Goal: Information Seeking & Learning: Learn about a topic

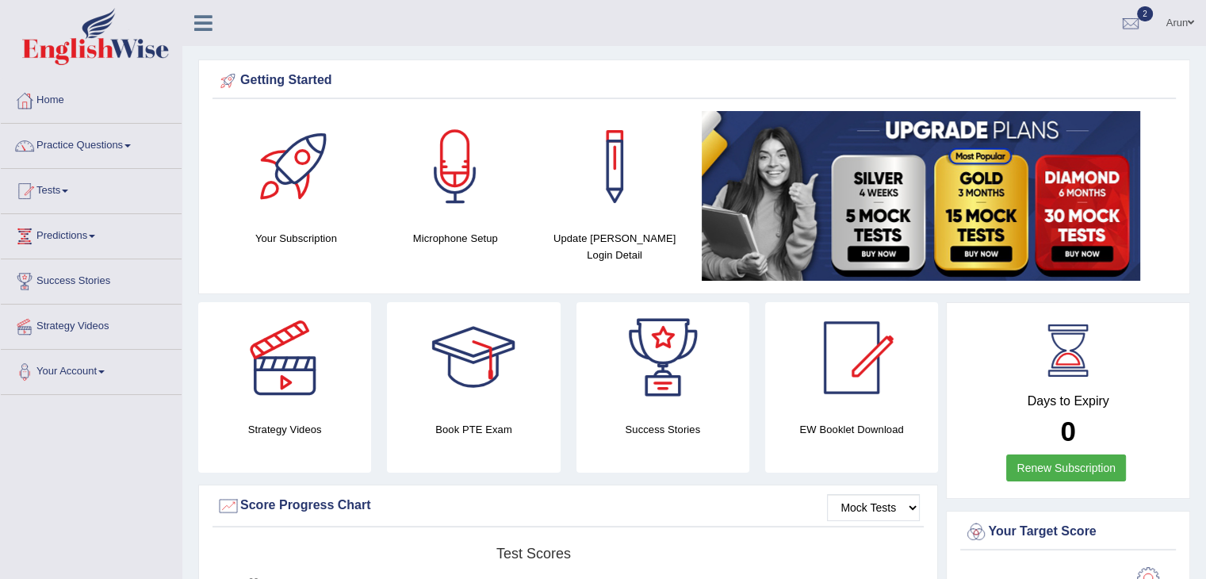
click at [86, 143] on link "Practice Questions" at bounding box center [91, 144] width 181 height 40
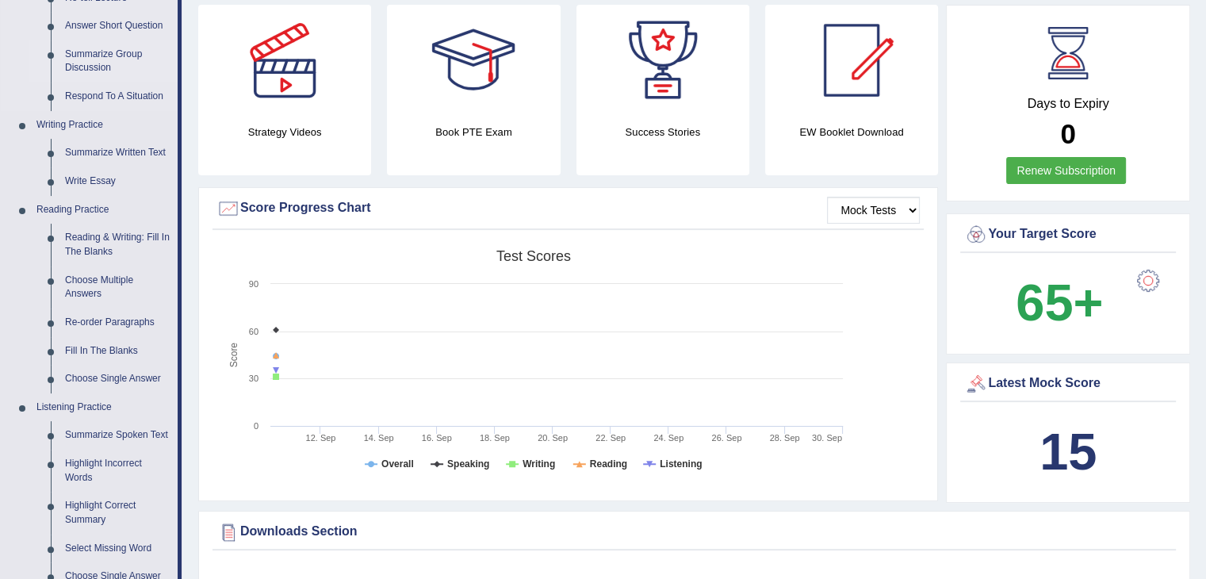
scroll to position [298, 0]
click at [97, 372] on link "Choose Single Answer" at bounding box center [118, 378] width 120 height 29
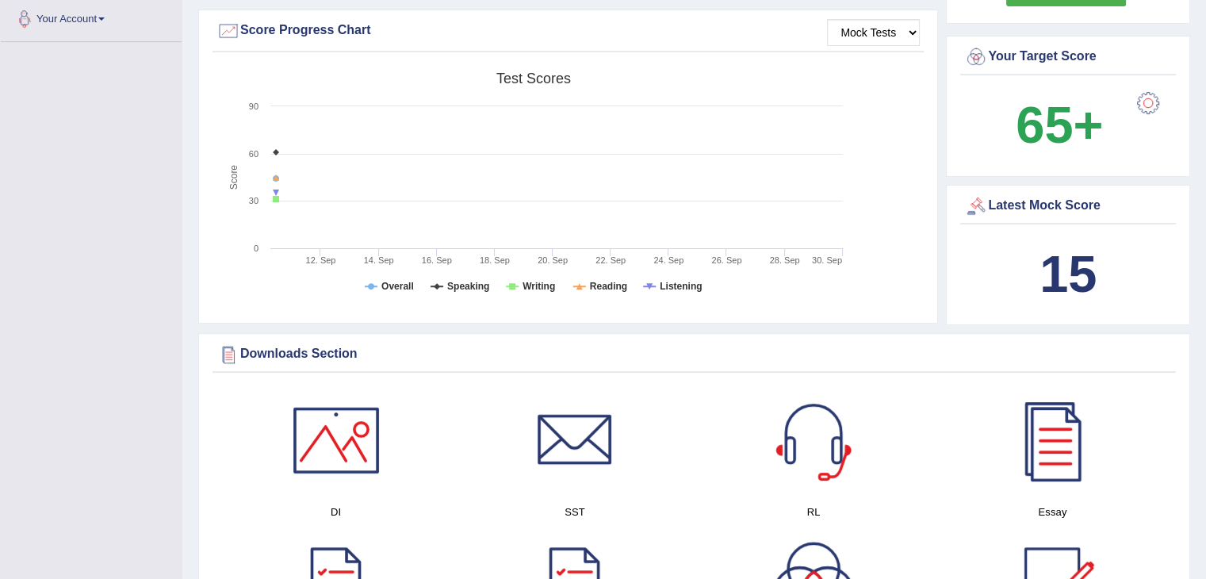
scroll to position [569, 0]
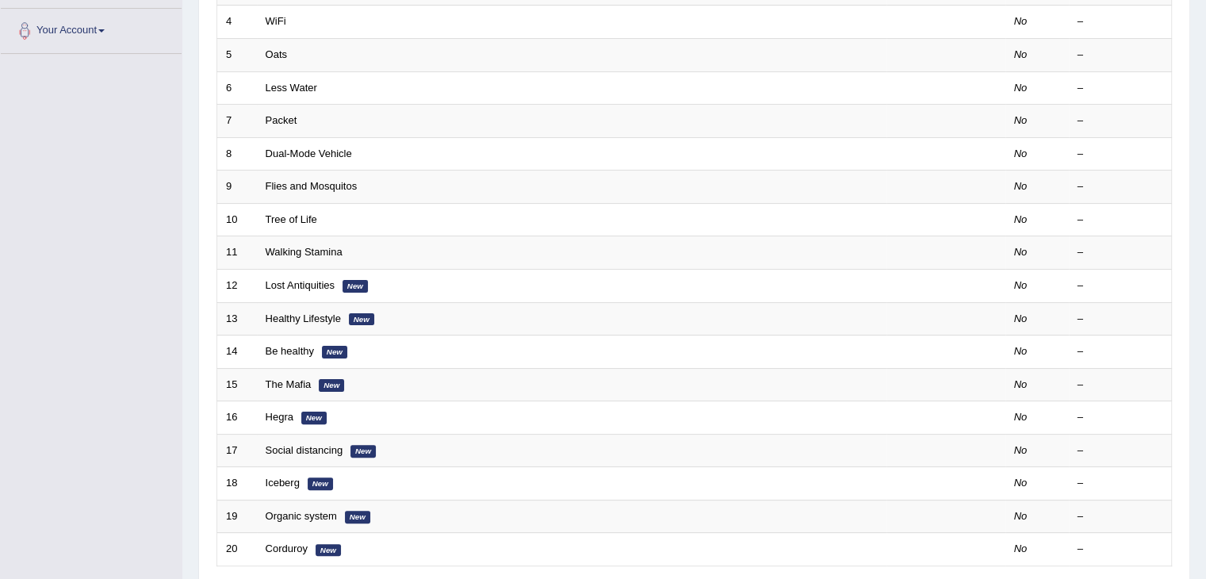
scroll to position [466, 0]
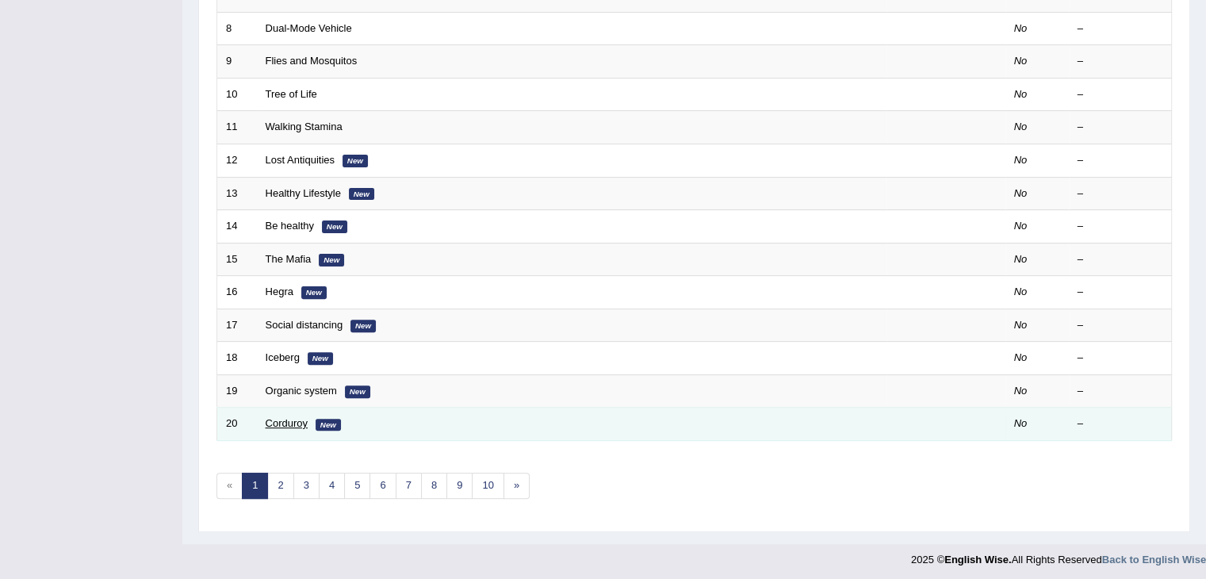
click at [292, 417] on link "Corduroy" at bounding box center [287, 423] width 42 height 12
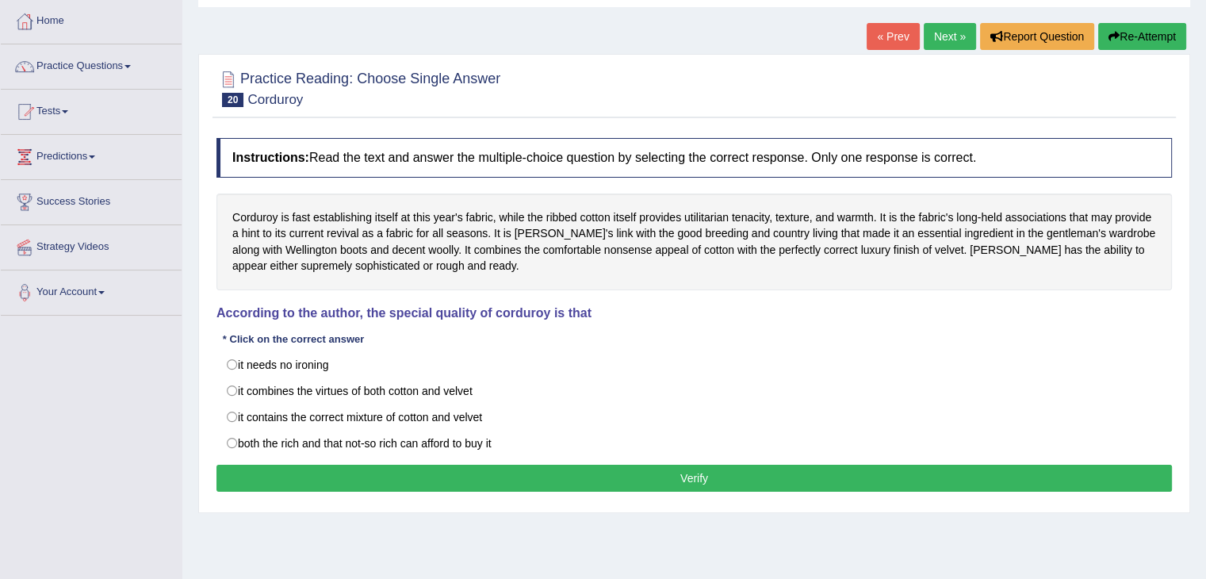
scroll to position [81, 0]
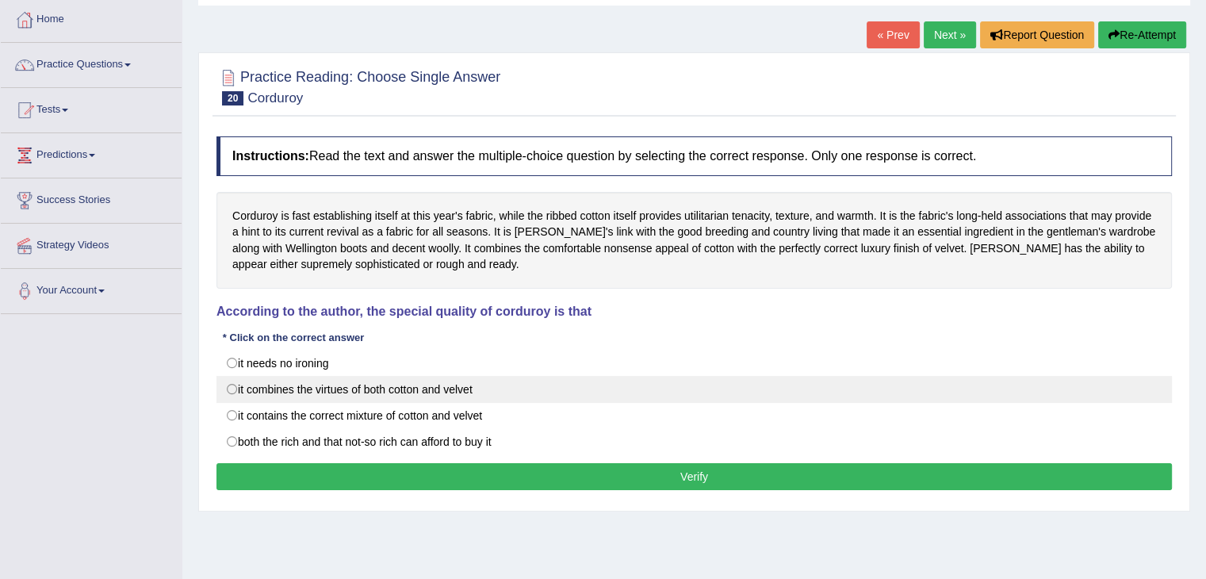
click at [247, 376] on label "it combines the virtues of both cotton and velvet" at bounding box center [693, 389] width 955 height 27
radio input "true"
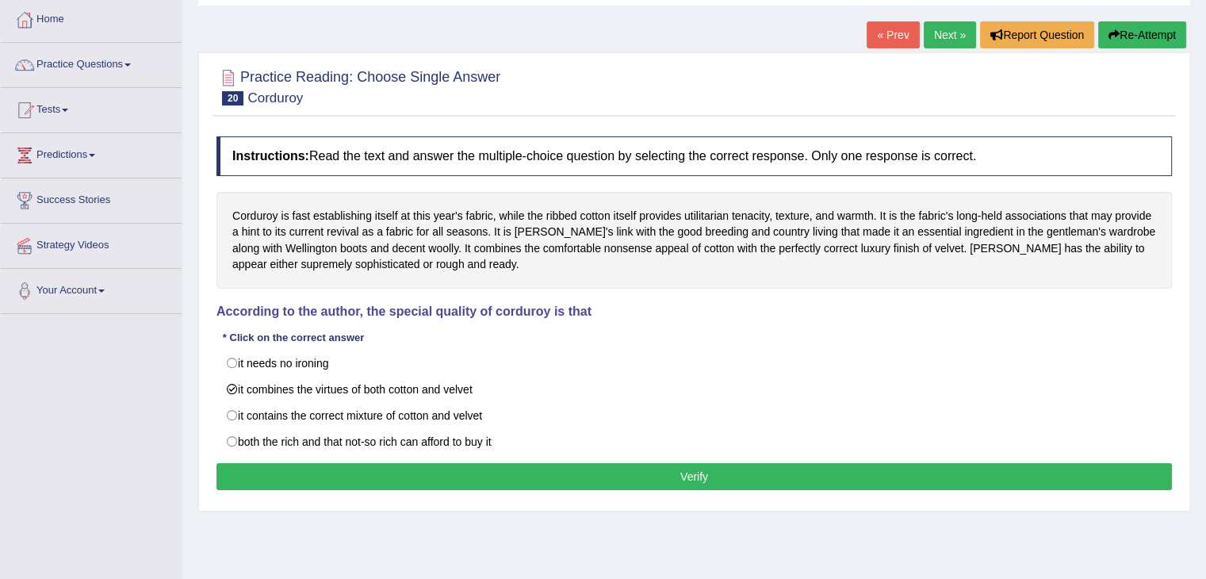
click at [292, 482] on button "Verify" at bounding box center [693, 476] width 955 height 27
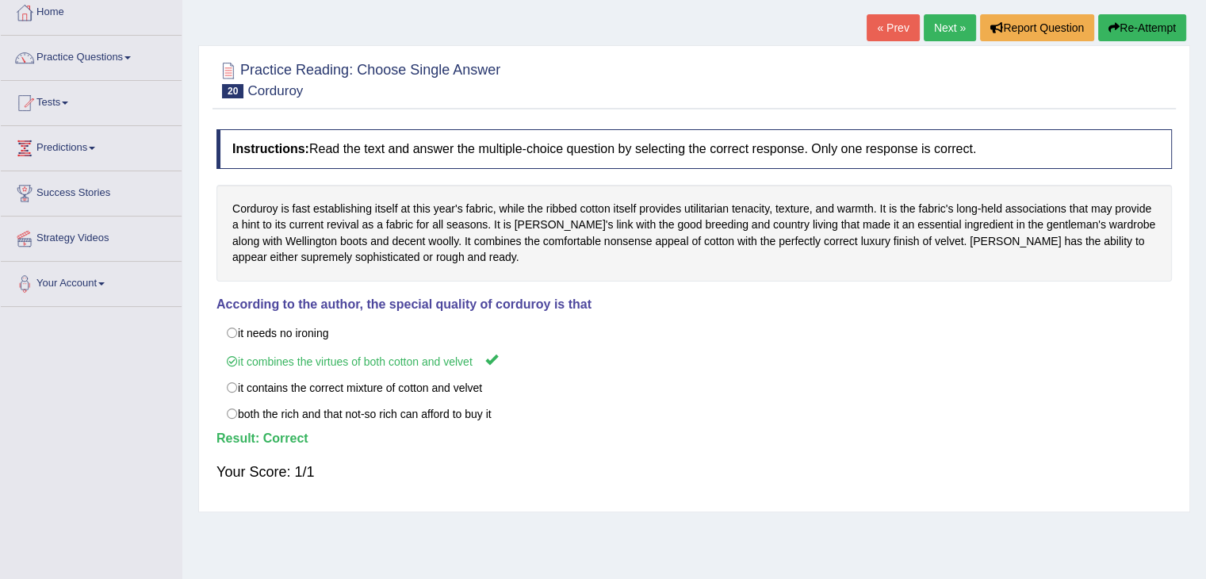
scroll to position [89, 0]
click at [896, 29] on link "« Prev" at bounding box center [892, 26] width 52 height 27
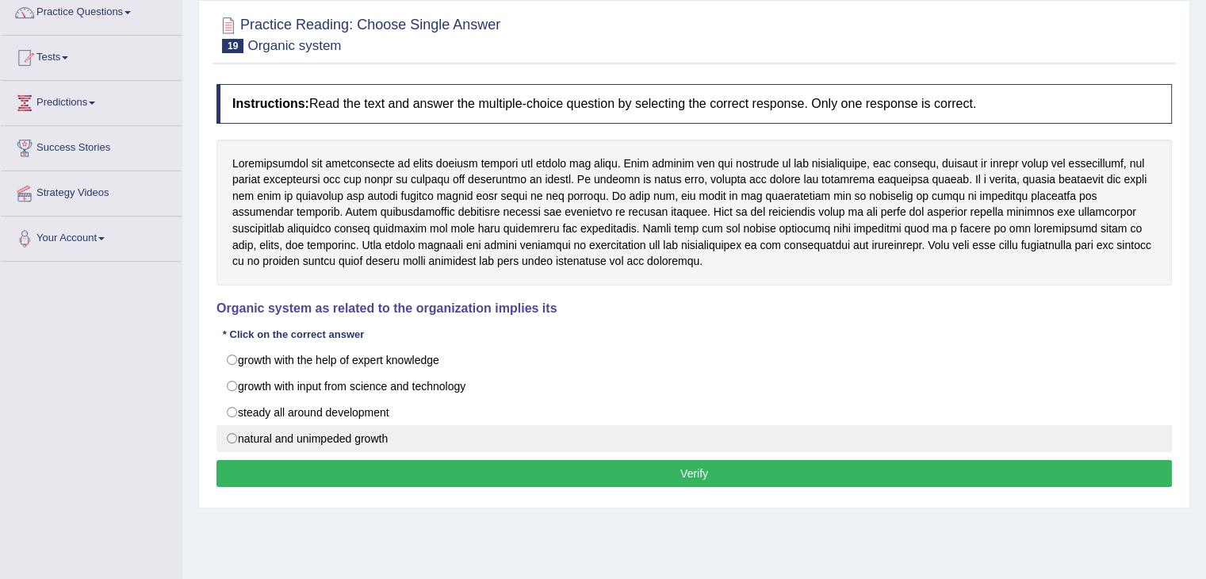
scroll to position [186, 0]
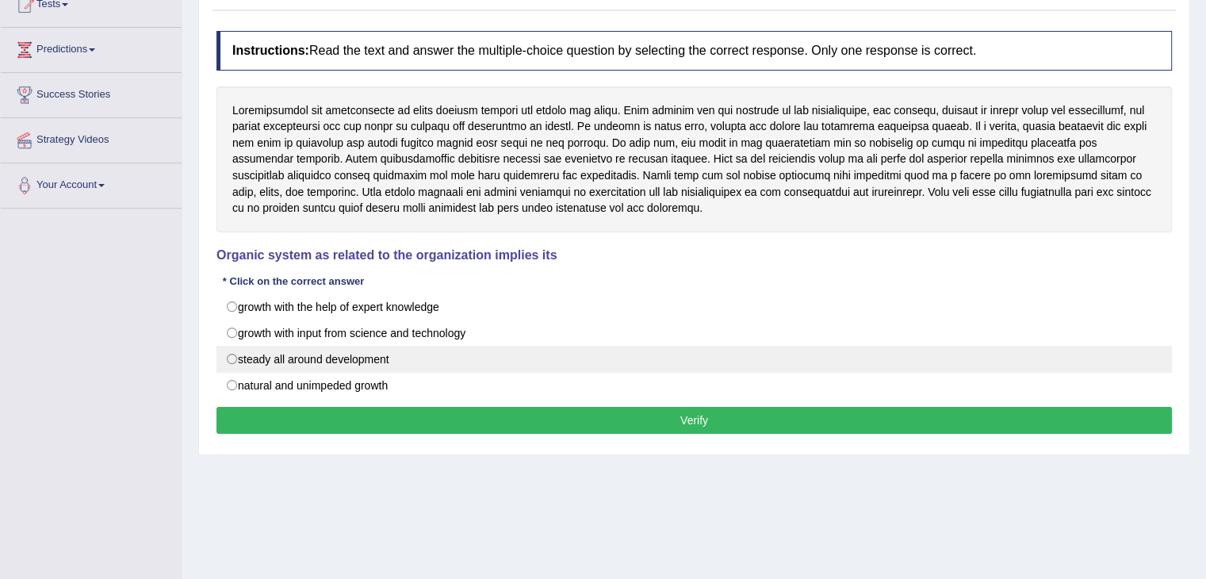
click at [419, 354] on label "steady all around development" at bounding box center [693, 359] width 955 height 27
radio input "true"
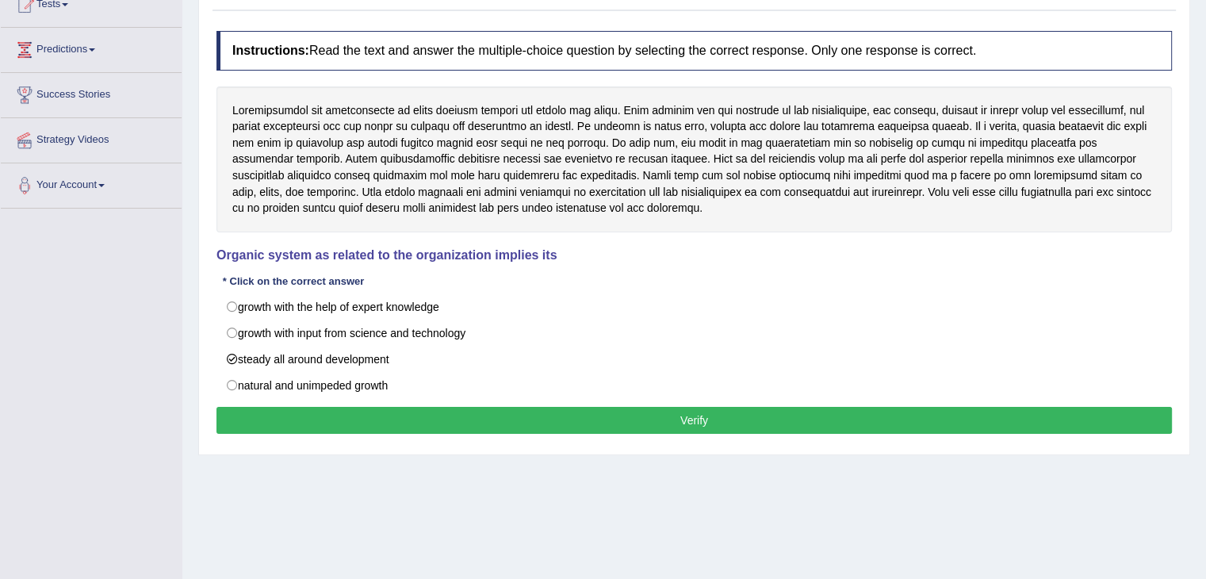
click at [390, 411] on button "Verify" at bounding box center [693, 420] width 955 height 27
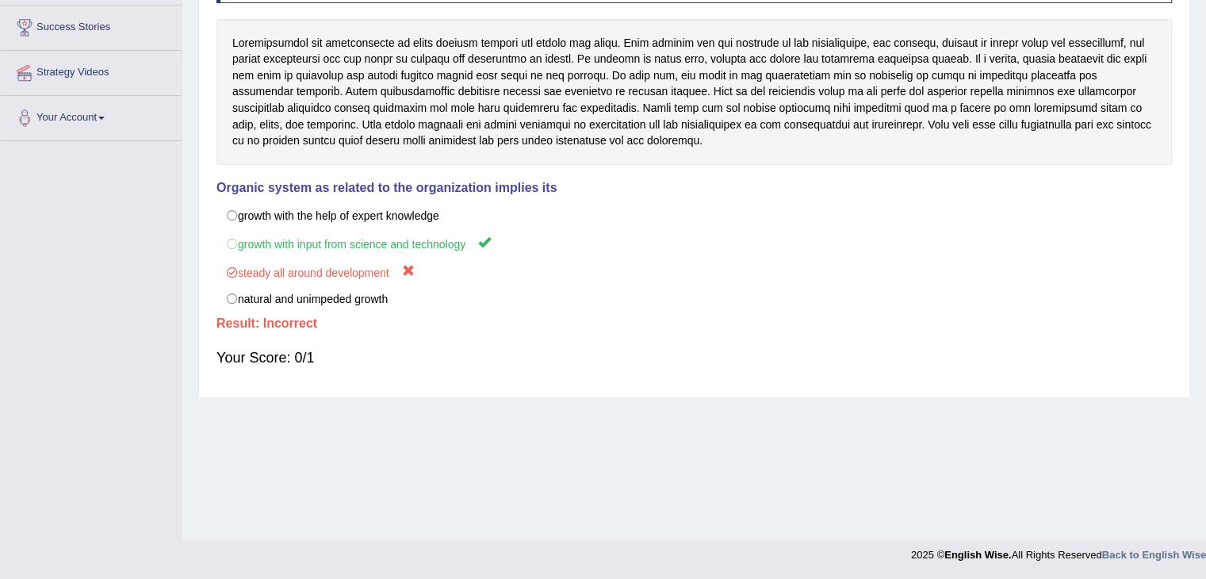
scroll to position [0, 0]
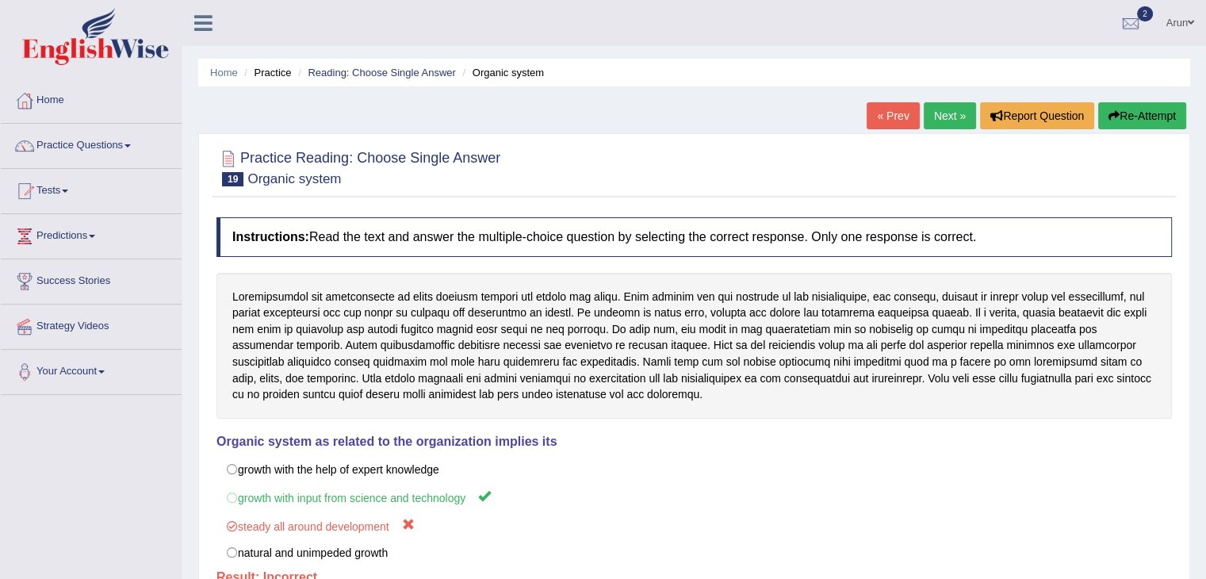
click at [878, 111] on link "« Prev" at bounding box center [892, 115] width 52 height 27
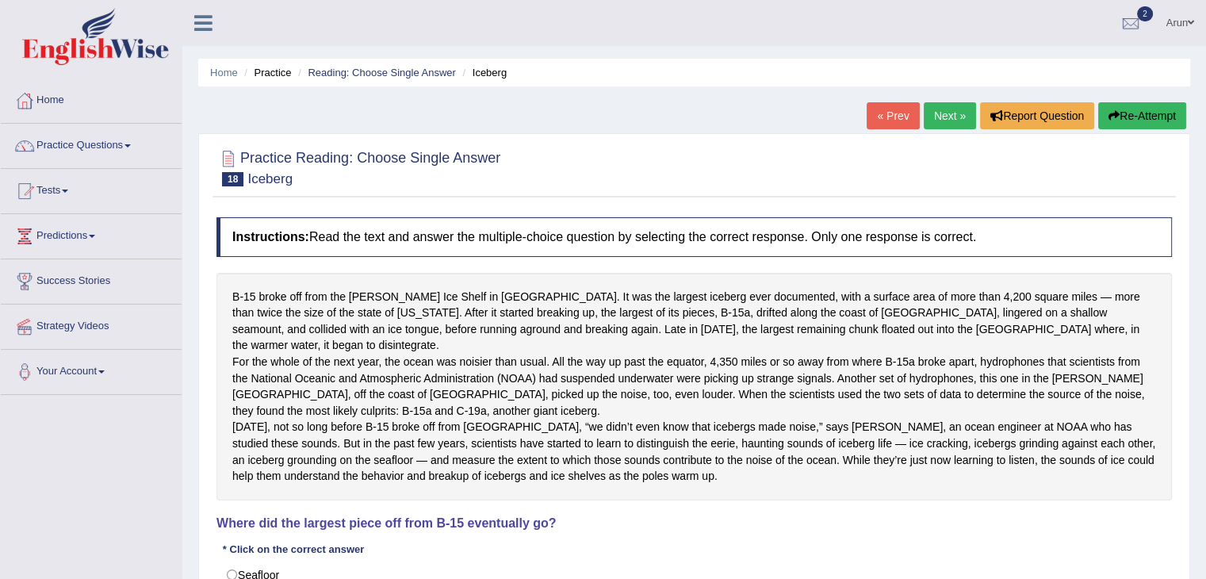
scroll to position [254, 0]
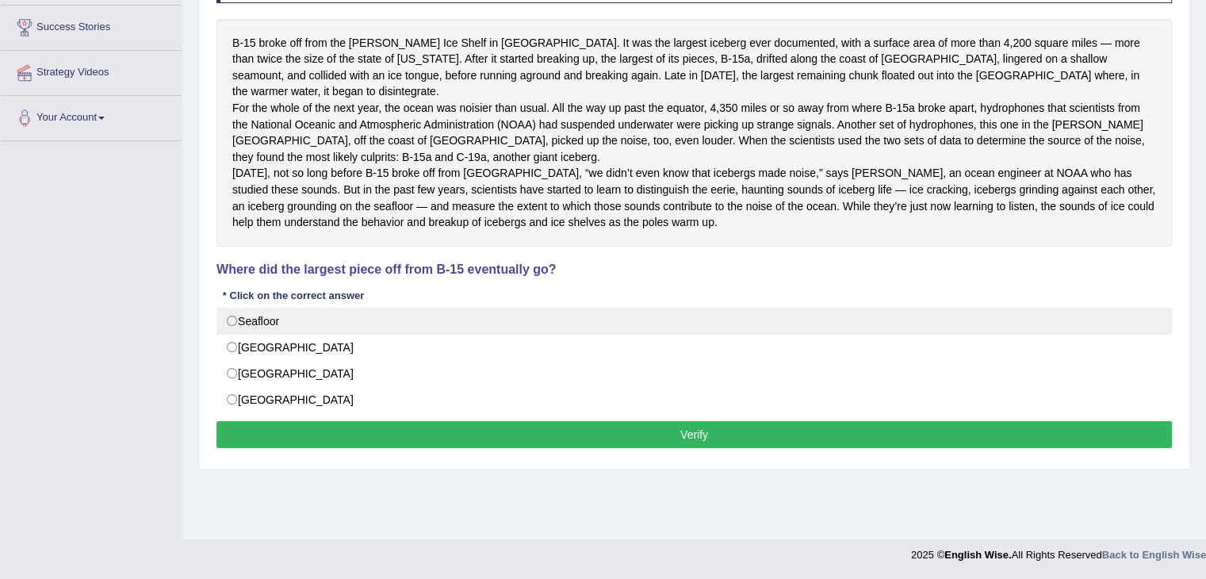
click at [231, 328] on label "Seafloor" at bounding box center [693, 321] width 955 height 27
radio input "true"
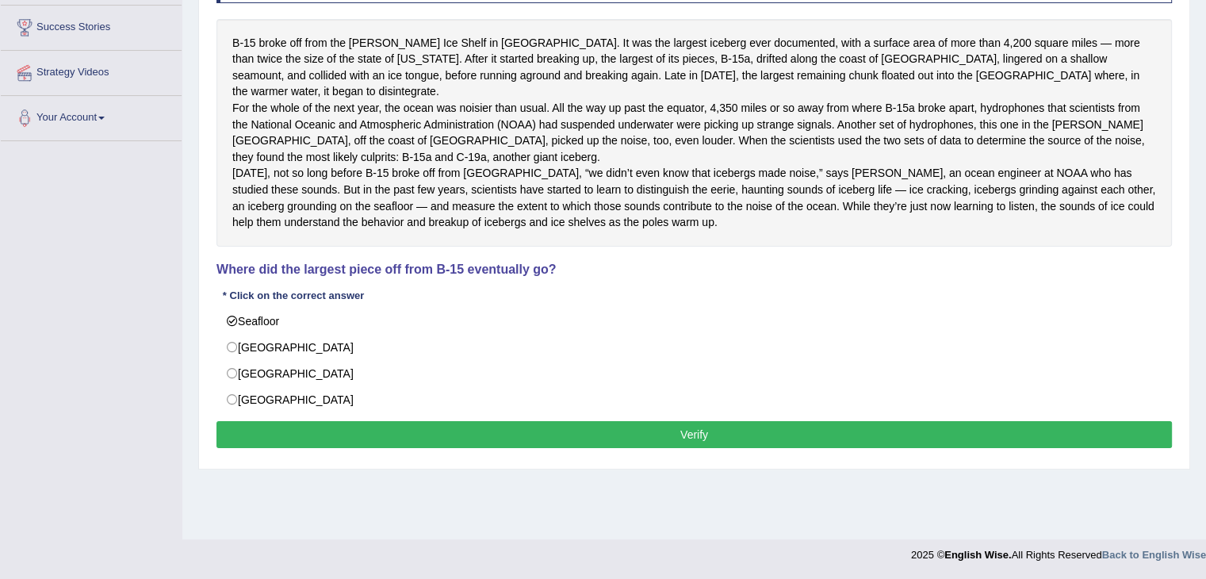
click at [250, 442] on button "Verify" at bounding box center [693, 434] width 955 height 27
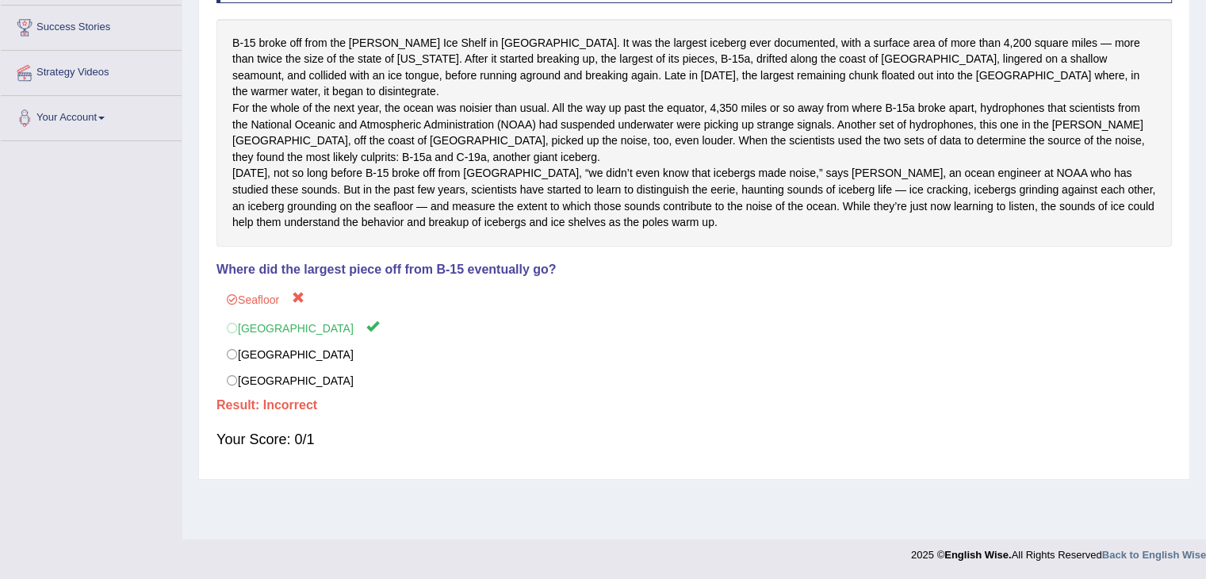
scroll to position [0, 0]
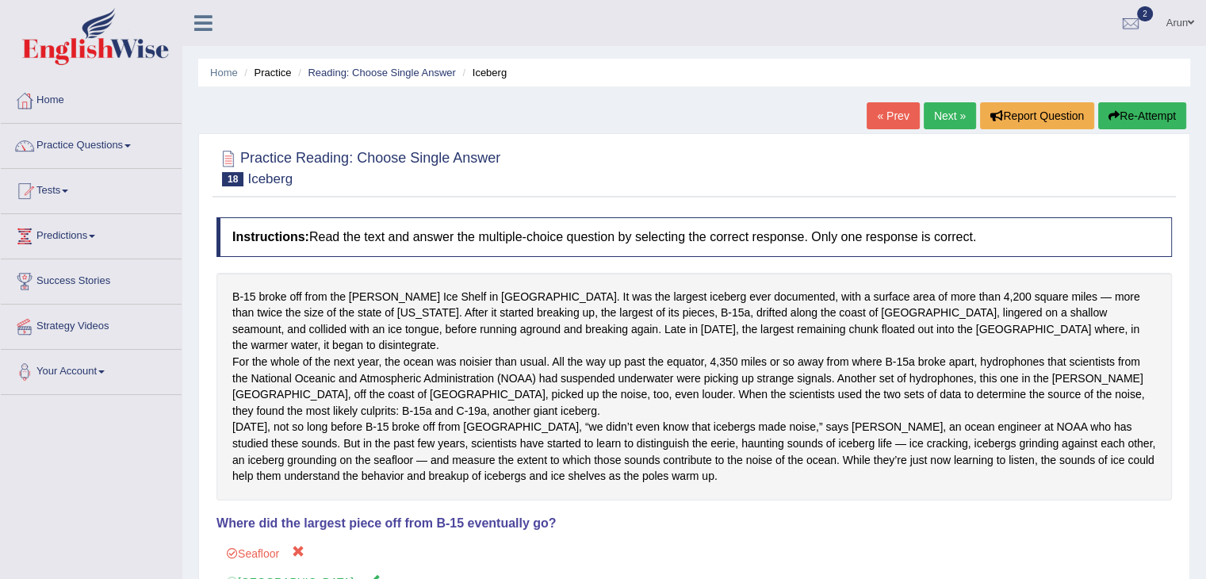
click at [866, 104] on link "« Prev" at bounding box center [892, 115] width 52 height 27
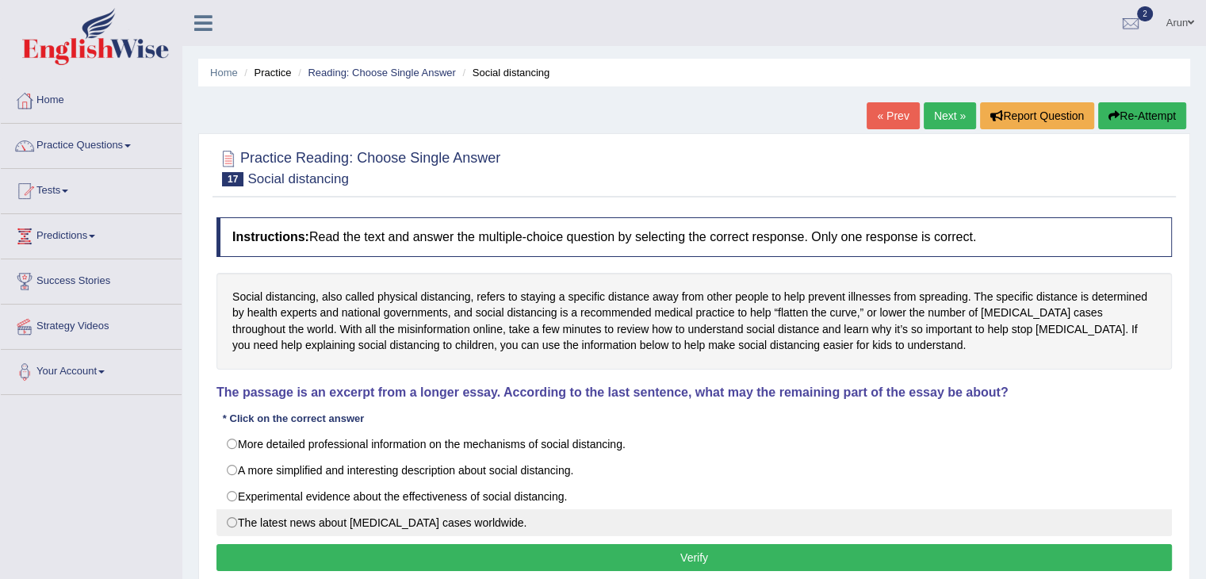
click at [459, 517] on label "The latest news about COVID-19 cases worldwide." at bounding box center [693, 522] width 955 height 27
radio input "true"
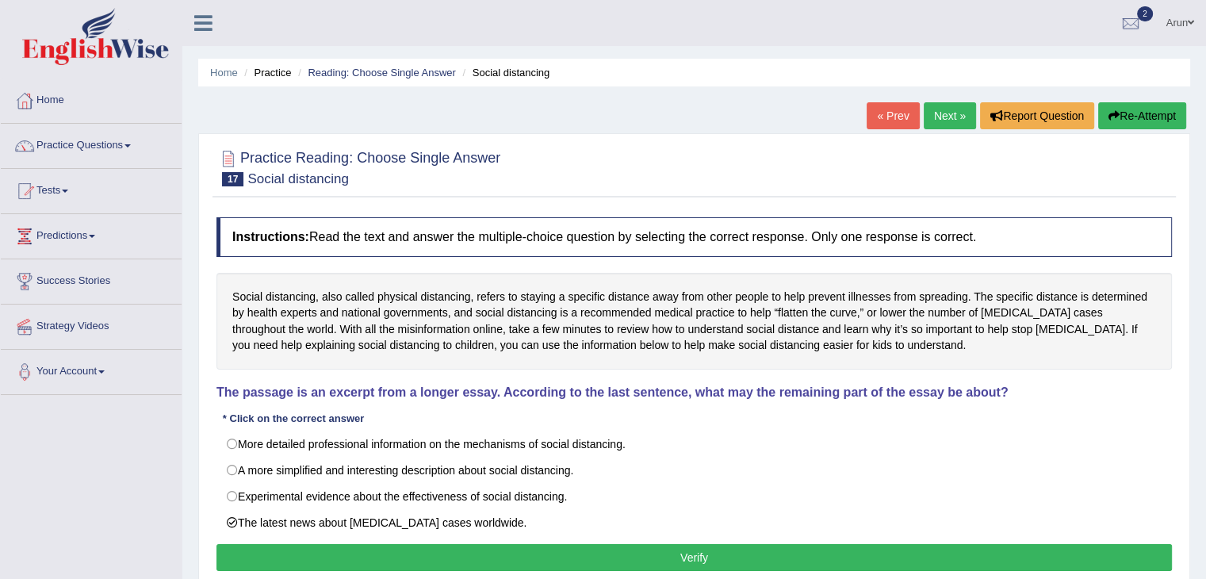
click at [462, 561] on button "Verify" at bounding box center [693, 557] width 955 height 27
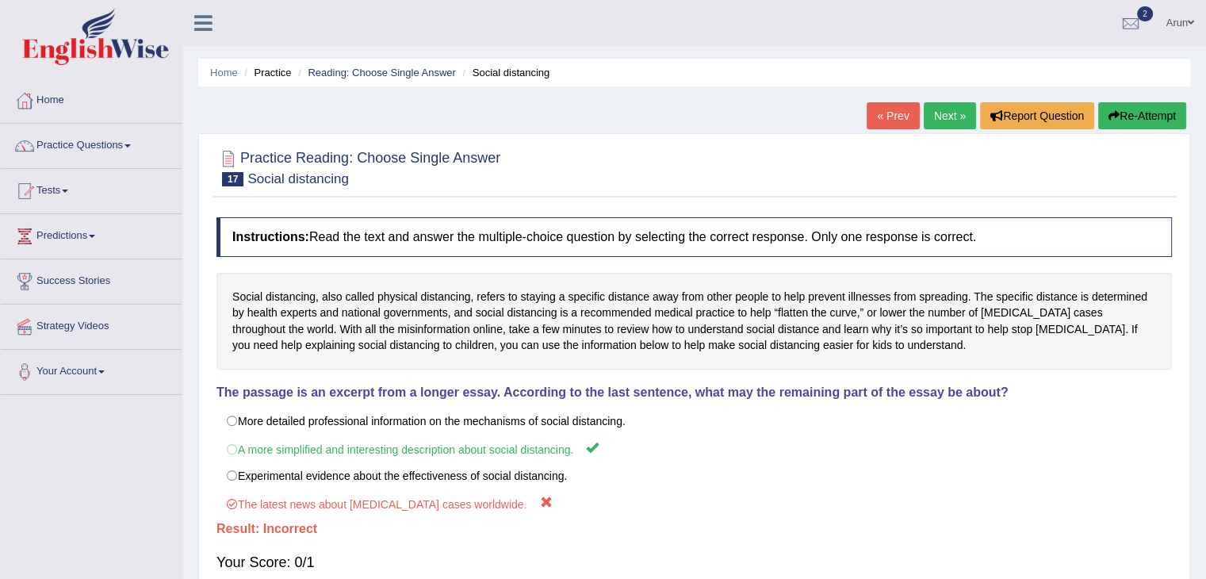
click at [904, 106] on link "« Prev" at bounding box center [892, 115] width 52 height 27
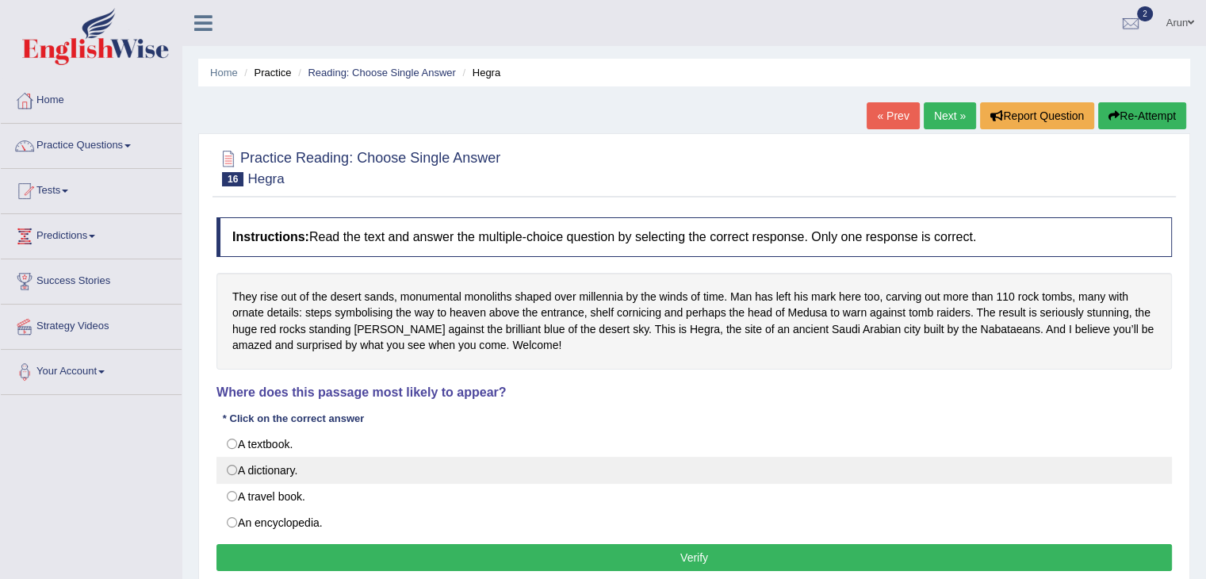
click at [274, 468] on label "A dictionary." at bounding box center [693, 470] width 955 height 27
radio input "true"
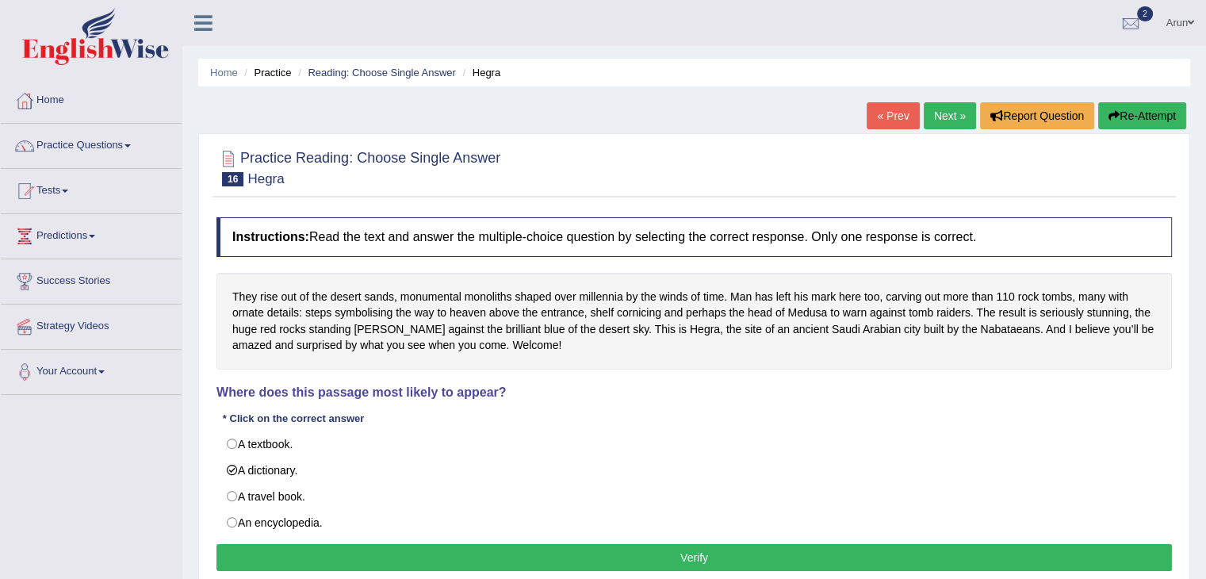
click at [287, 546] on button "Verify" at bounding box center [693, 557] width 955 height 27
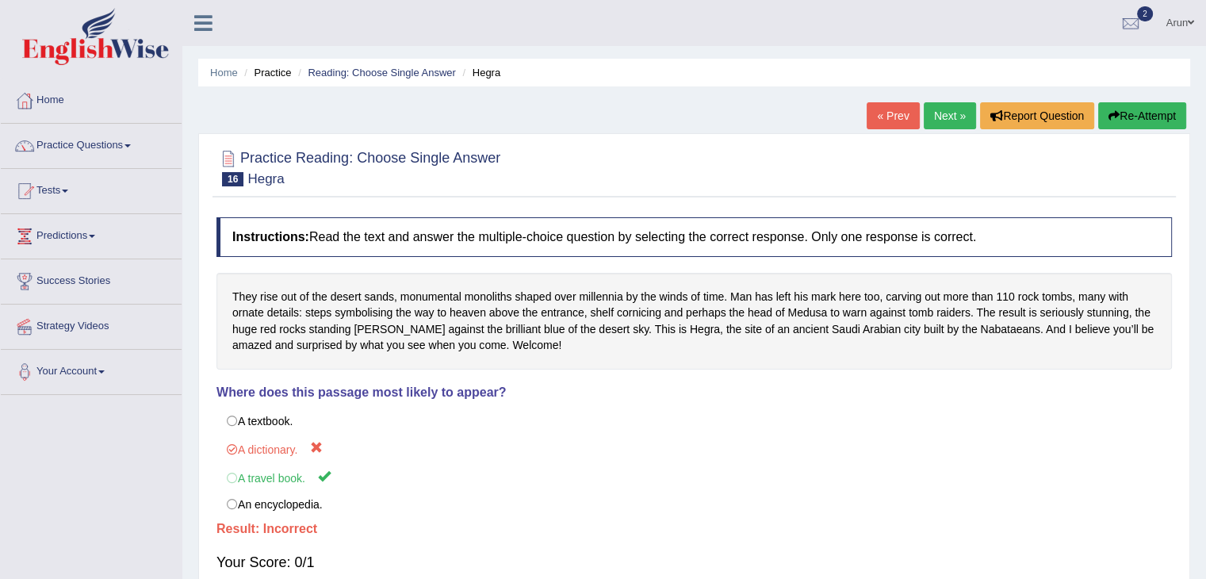
click at [885, 108] on link "« Prev" at bounding box center [892, 115] width 52 height 27
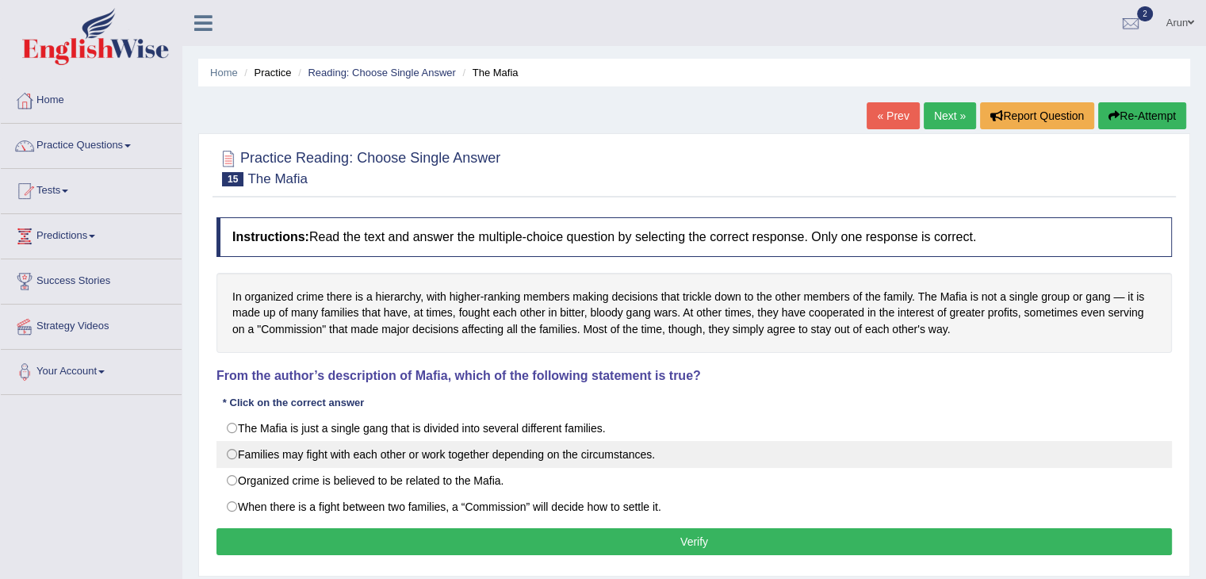
click at [642, 449] on label "Families may fight with each other or work together depending on the circumstan…" at bounding box center [693, 454] width 955 height 27
radio input "true"
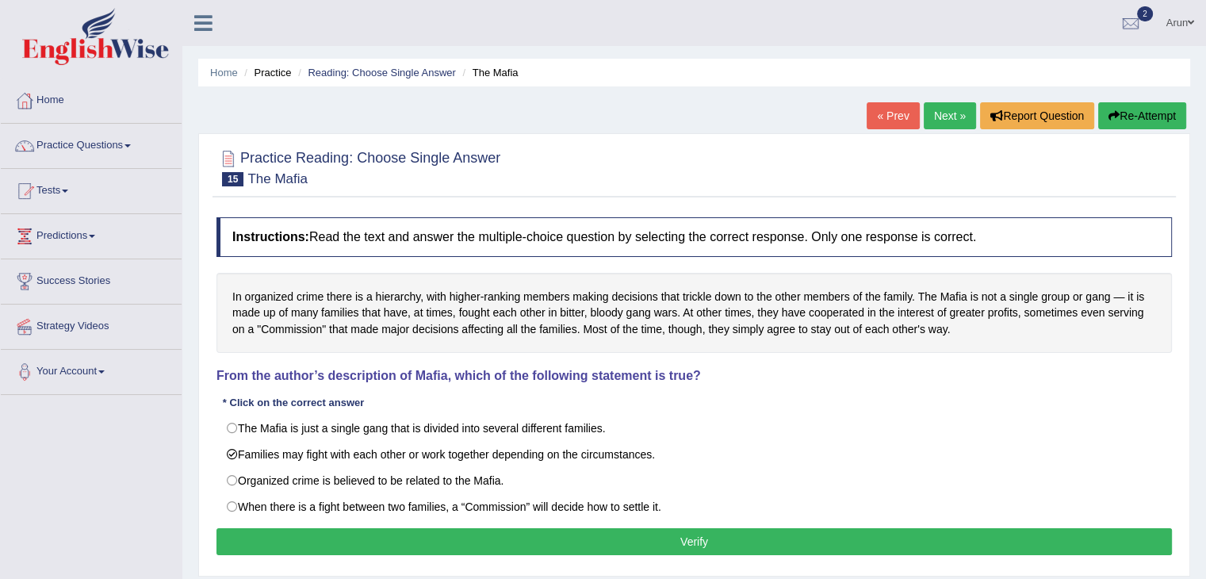
click at [653, 542] on button "Verify" at bounding box center [693, 541] width 955 height 27
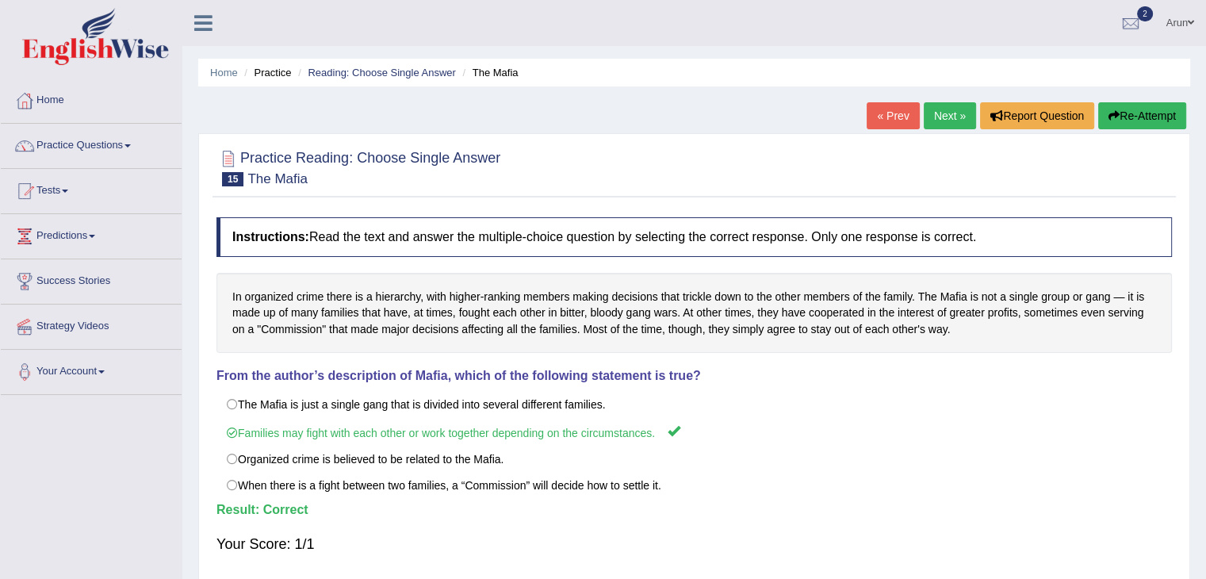
click at [881, 111] on link "« Prev" at bounding box center [892, 115] width 52 height 27
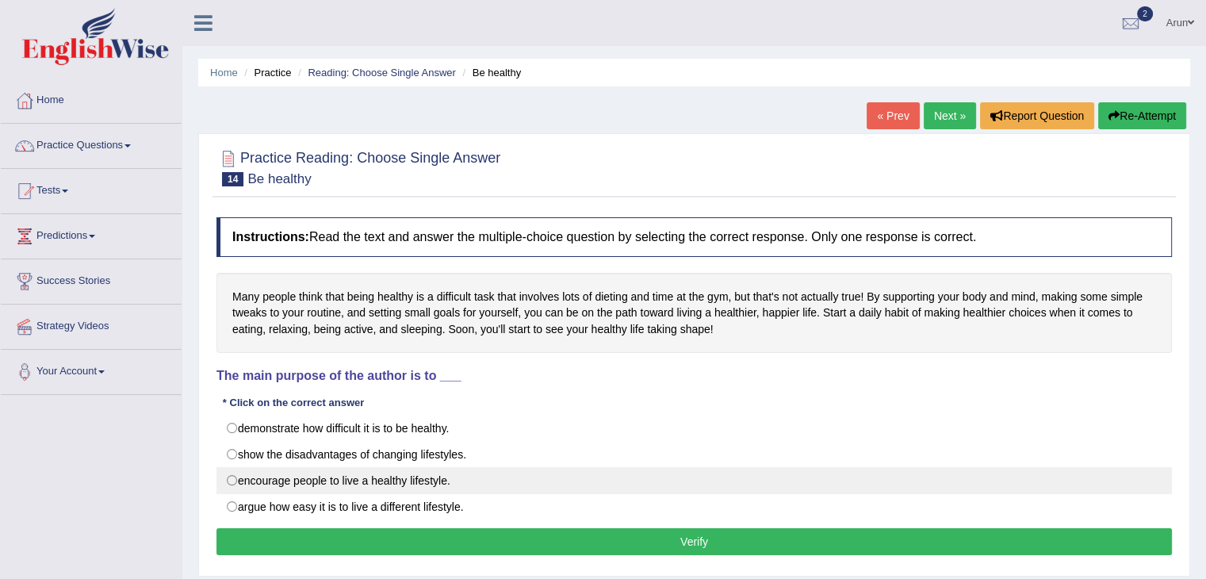
click at [631, 491] on label "encourage people to live a healthy lifestyle." at bounding box center [693, 480] width 955 height 27
radio input "true"
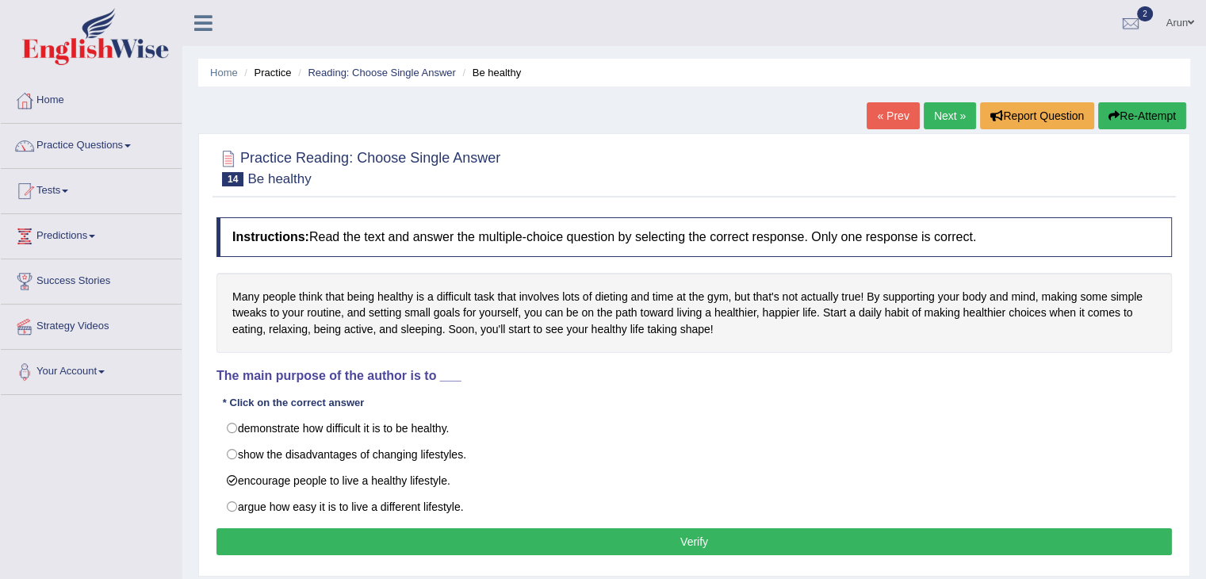
click at [637, 536] on button "Verify" at bounding box center [693, 541] width 955 height 27
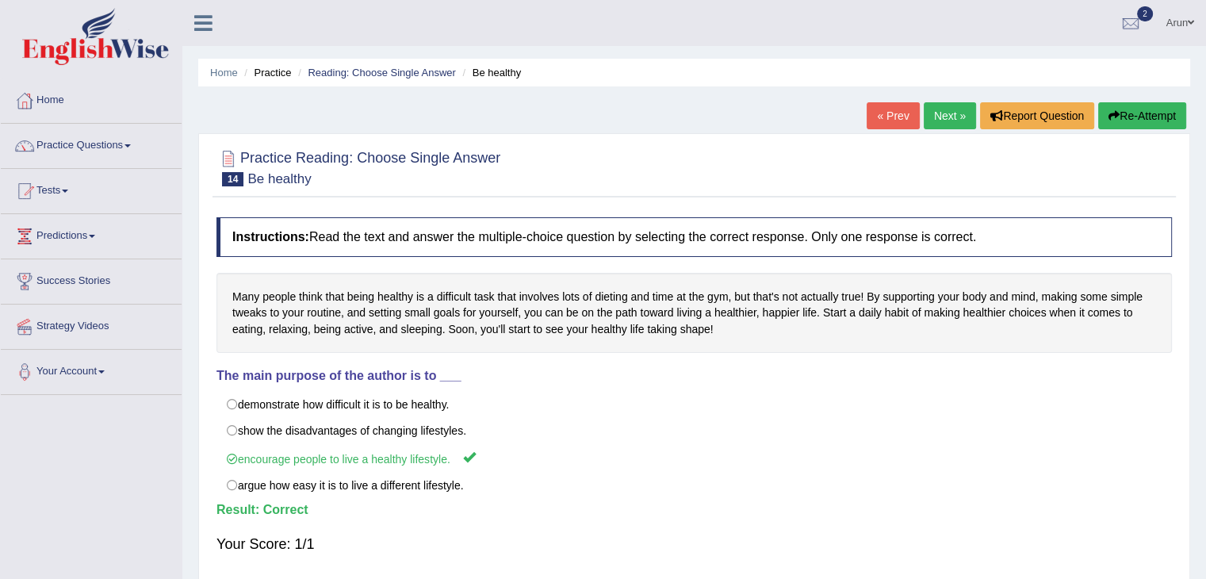
click at [887, 109] on link "« Prev" at bounding box center [892, 115] width 52 height 27
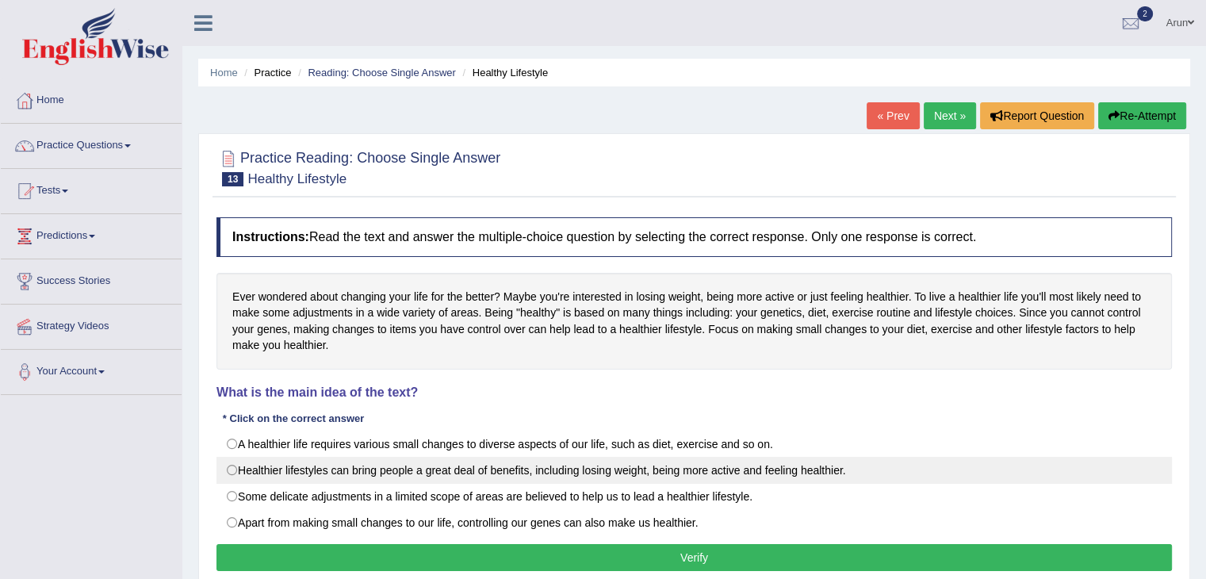
click at [698, 457] on label "Healthier lifestyles can bring people a great deal of benefits, including losin…" at bounding box center [693, 470] width 955 height 27
radio input "true"
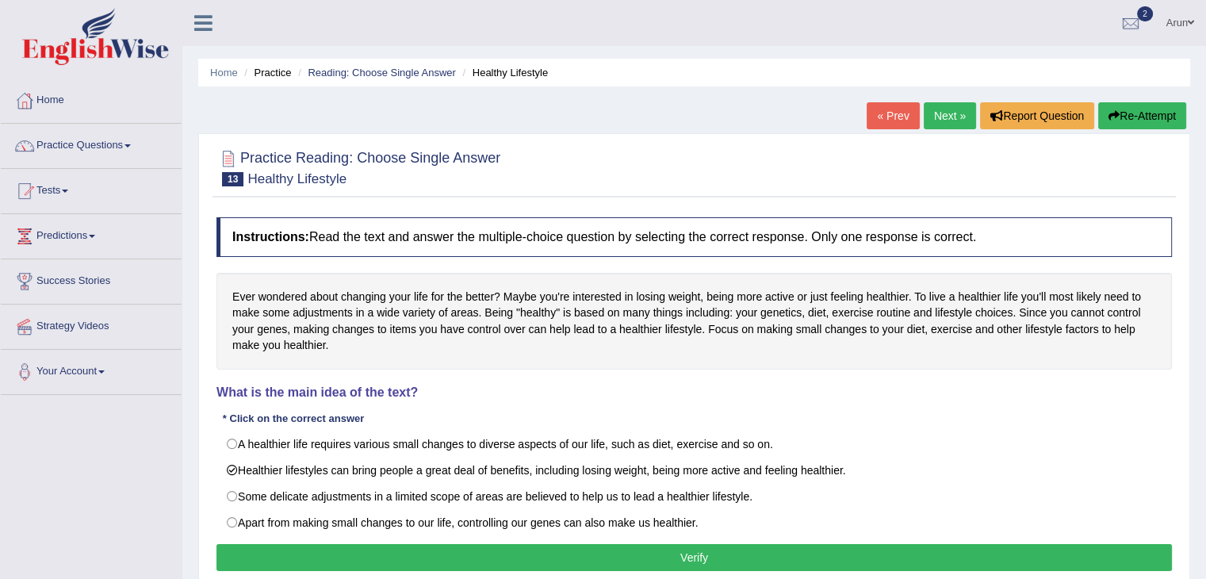
click at [704, 559] on button "Verify" at bounding box center [693, 557] width 955 height 27
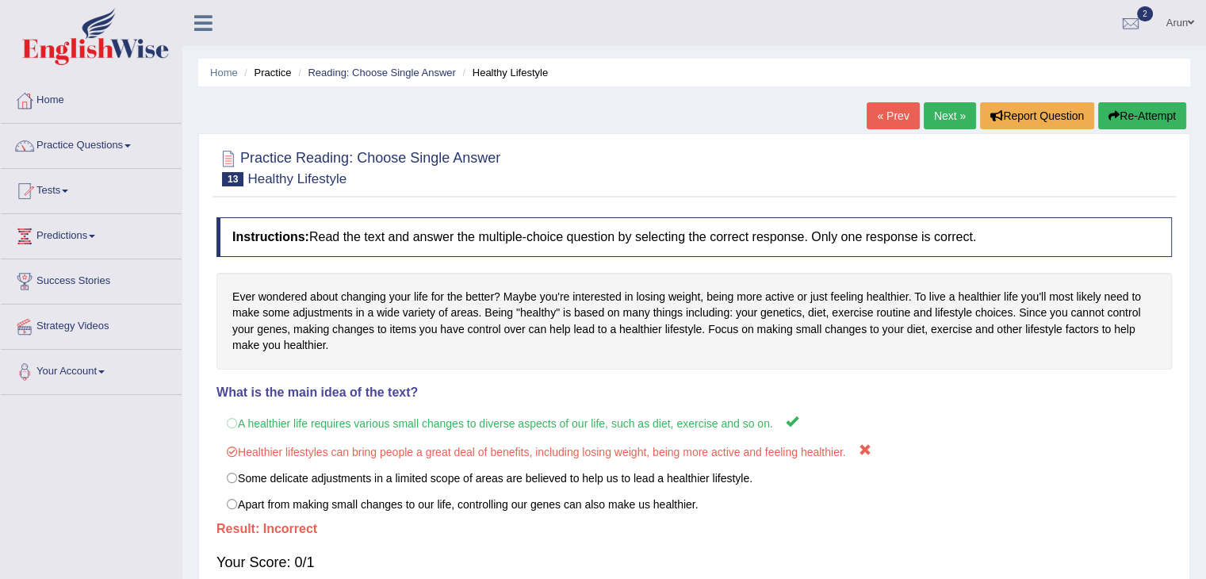
click at [869, 112] on link "« Prev" at bounding box center [892, 115] width 52 height 27
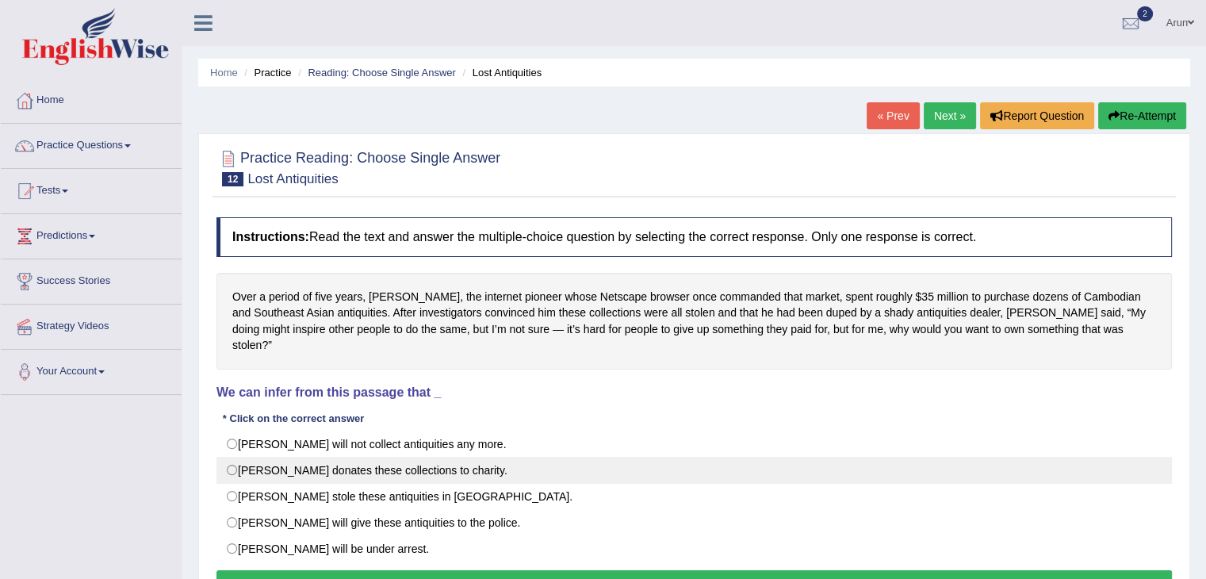
click at [492, 457] on label "[PERSON_NAME] donates these collections to charity." at bounding box center [693, 470] width 955 height 27
radio input "true"
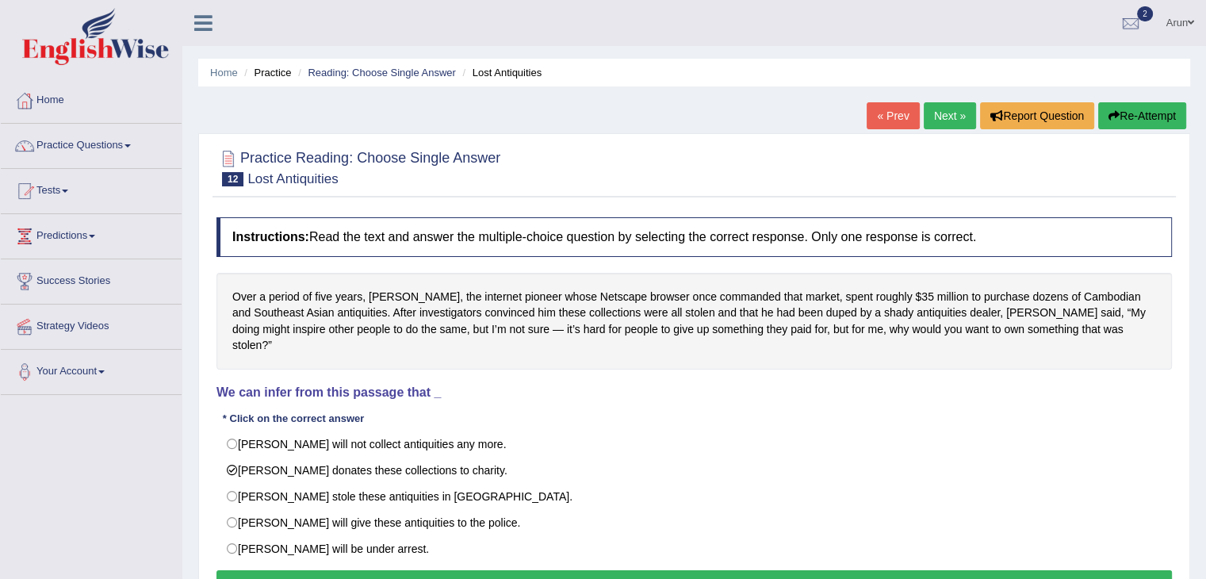
click at [504, 570] on button "Verify" at bounding box center [693, 583] width 955 height 27
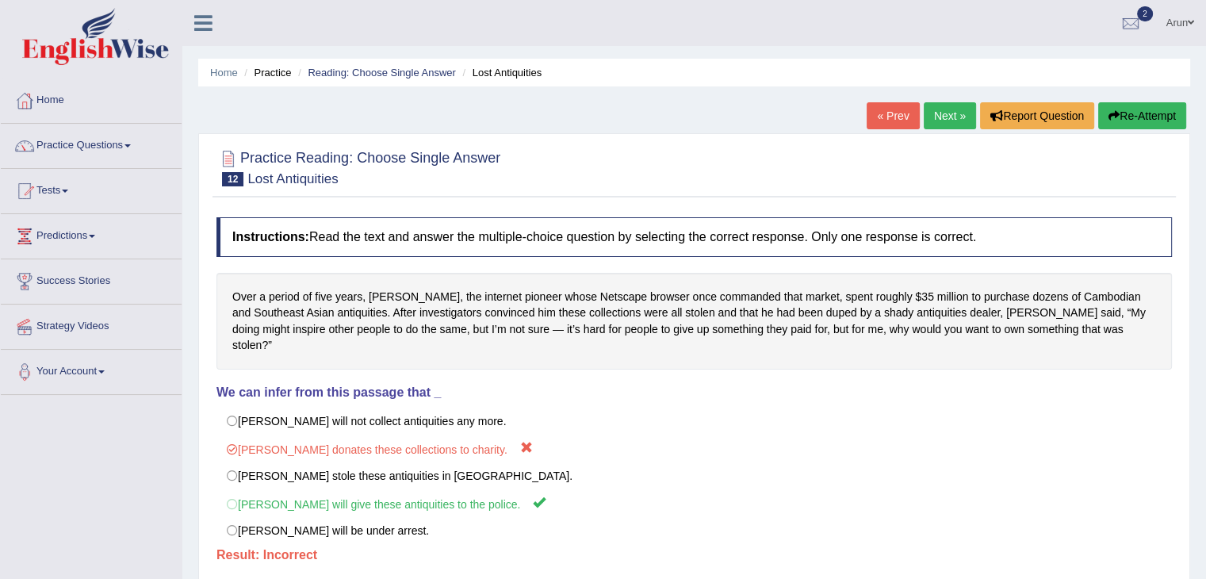
click at [894, 109] on link "« Prev" at bounding box center [892, 115] width 52 height 27
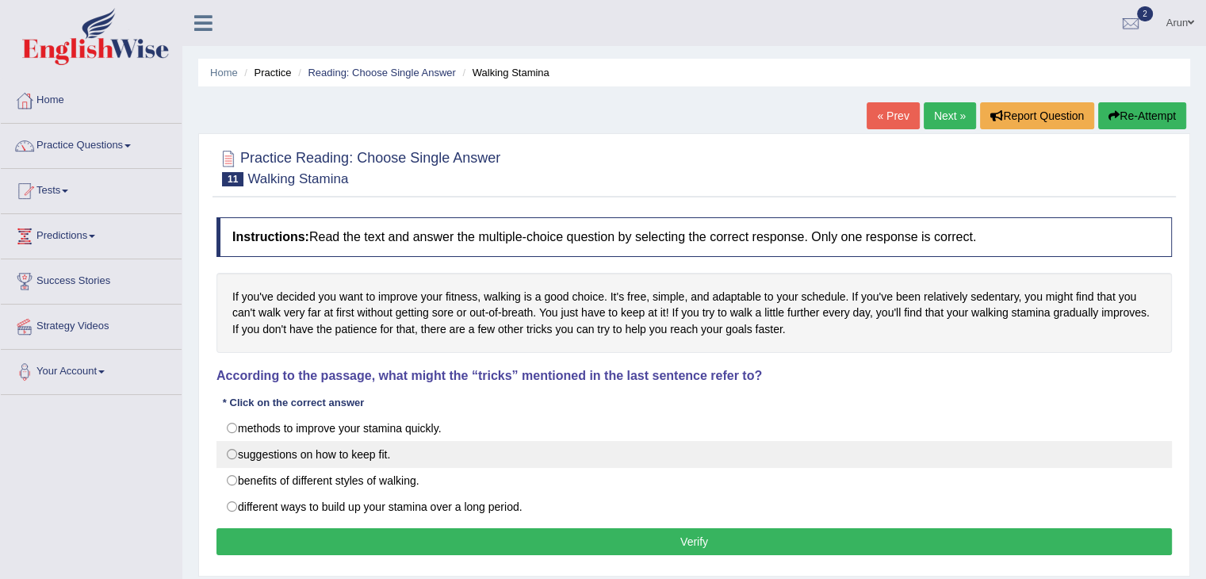
click at [467, 441] on label "suggestions on how to keep fit." at bounding box center [693, 454] width 955 height 27
radio input "true"
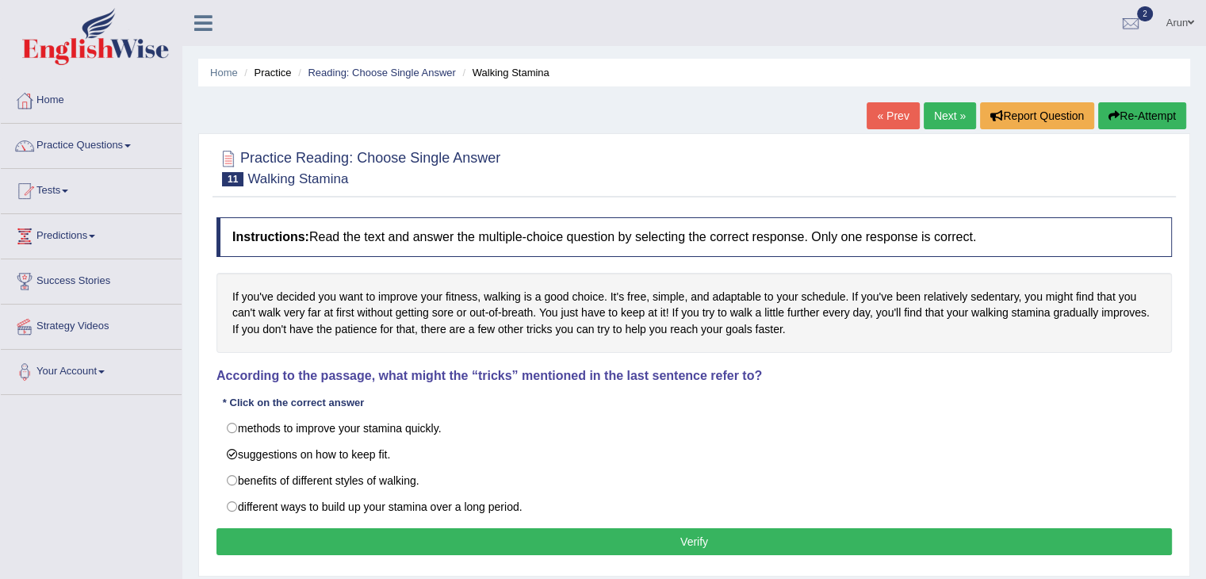
click at [475, 545] on button "Verify" at bounding box center [693, 541] width 955 height 27
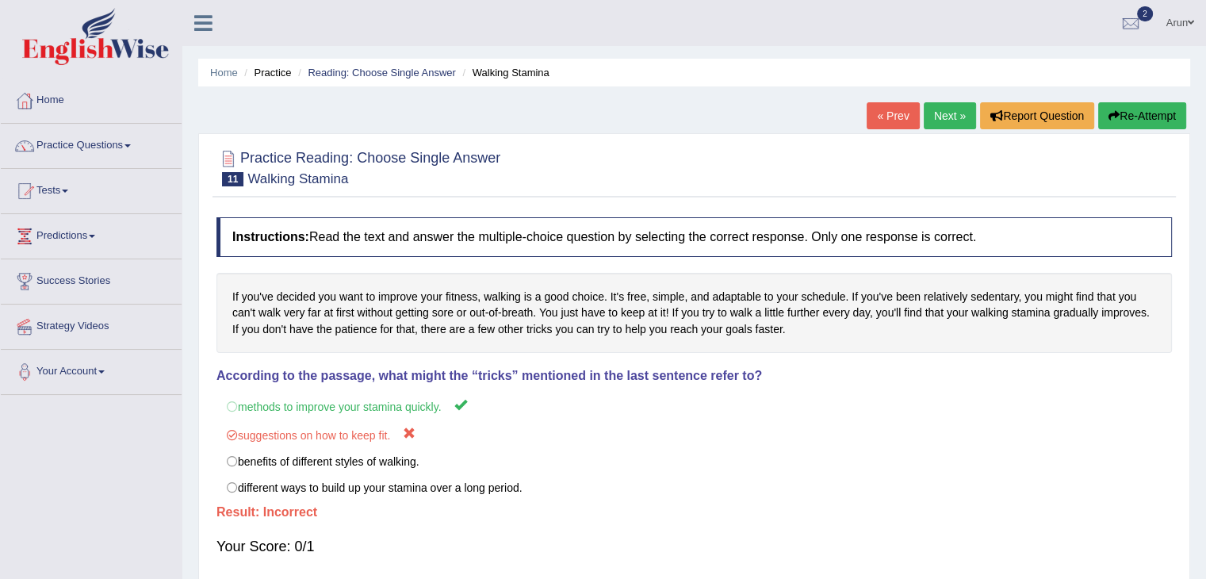
click at [906, 97] on div "Home Practice Reading: Choose Single Answer Walking Stamina « Prev Next » Repor…" at bounding box center [693, 396] width 1023 height 793
click at [903, 103] on link "« Prev" at bounding box center [892, 115] width 52 height 27
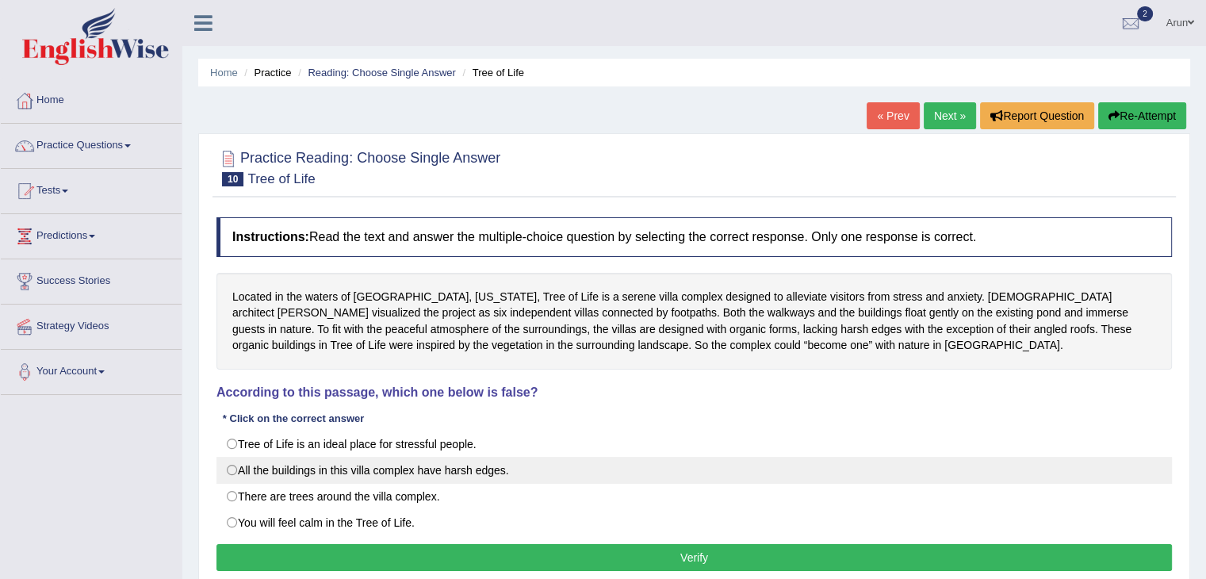
click at [469, 462] on label "All the buildings in this villa complex have harsh edges." at bounding box center [693, 470] width 955 height 27
radio input "true"
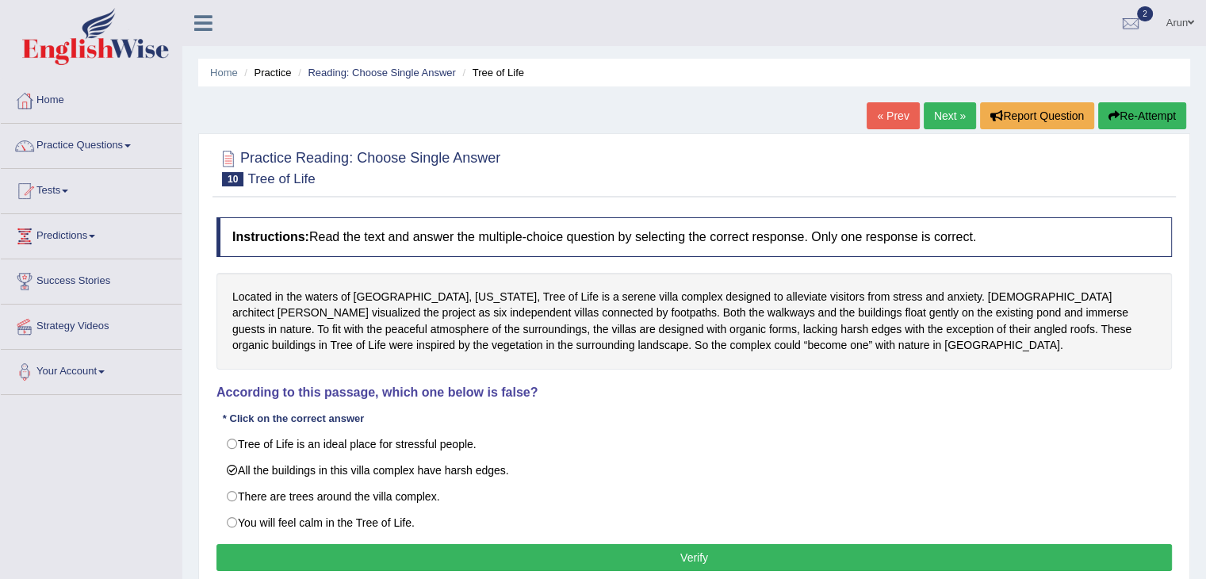
click at [468, 553] on button "Verify" at bounding box center [693, 557] width 955 height 27
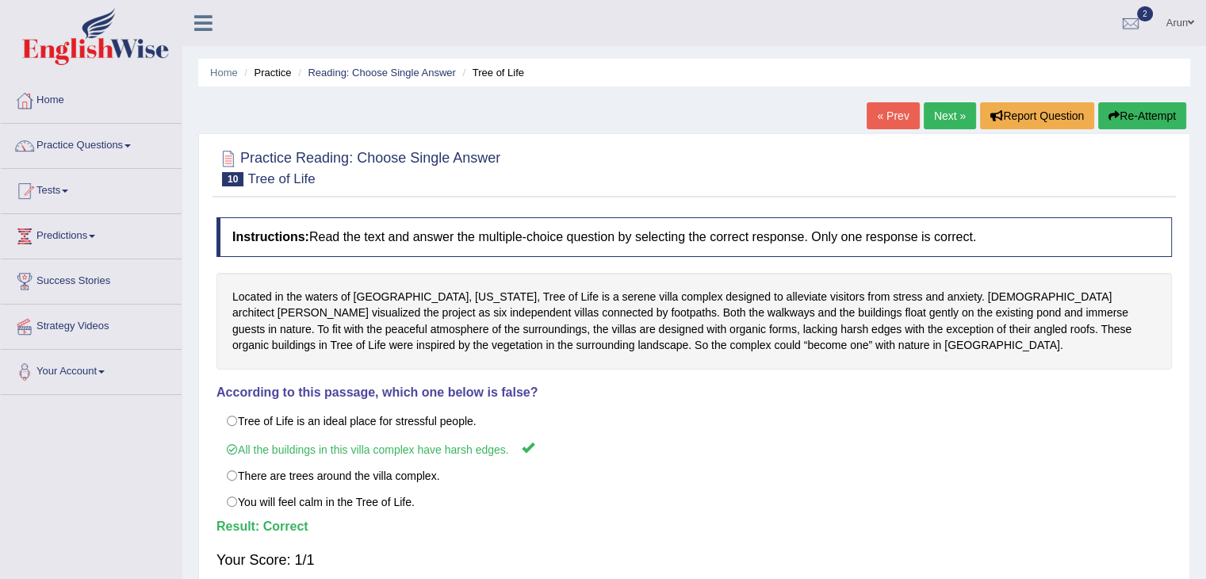
click at [887, 118] on link "« Prev" at bounding box center [892, 115] width 52 height 27
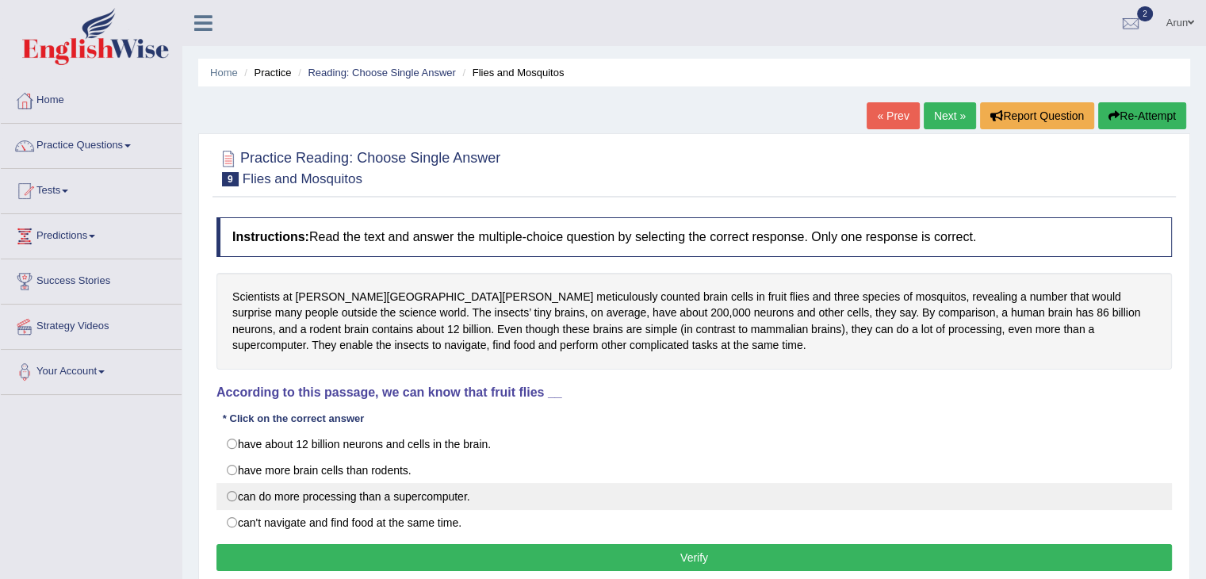
click at [570, 507] on label "can do more processing than a supercomputer." at bounding box center [693, 496] width 955 height 27
radio input "true"
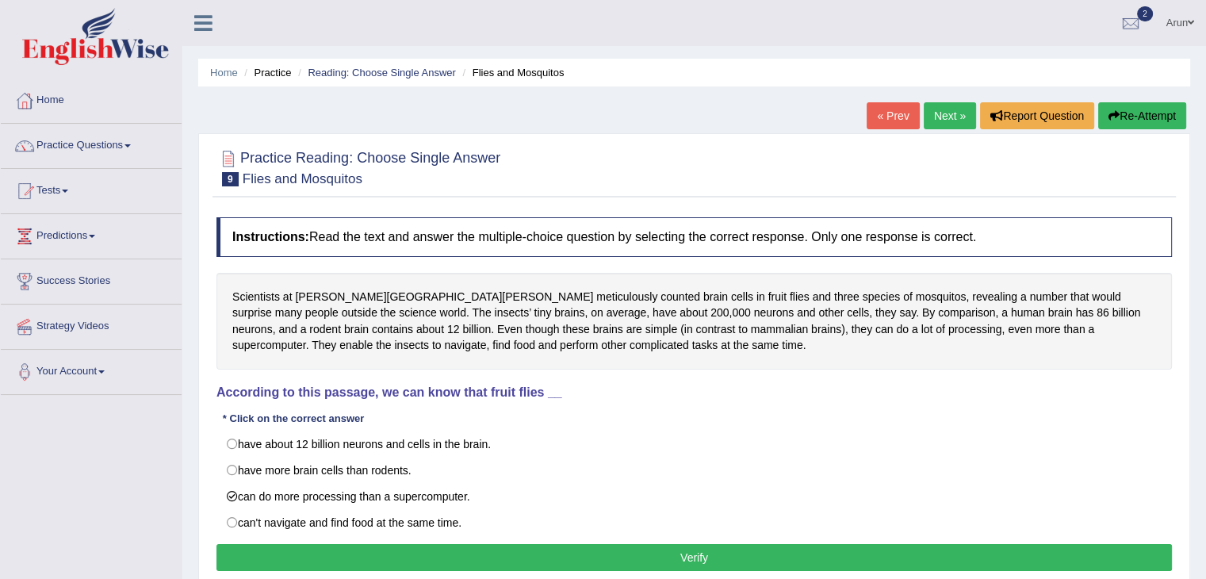
click at [567, 556] on button "Verify" at bounding box center [693, 557] width 955 height 27
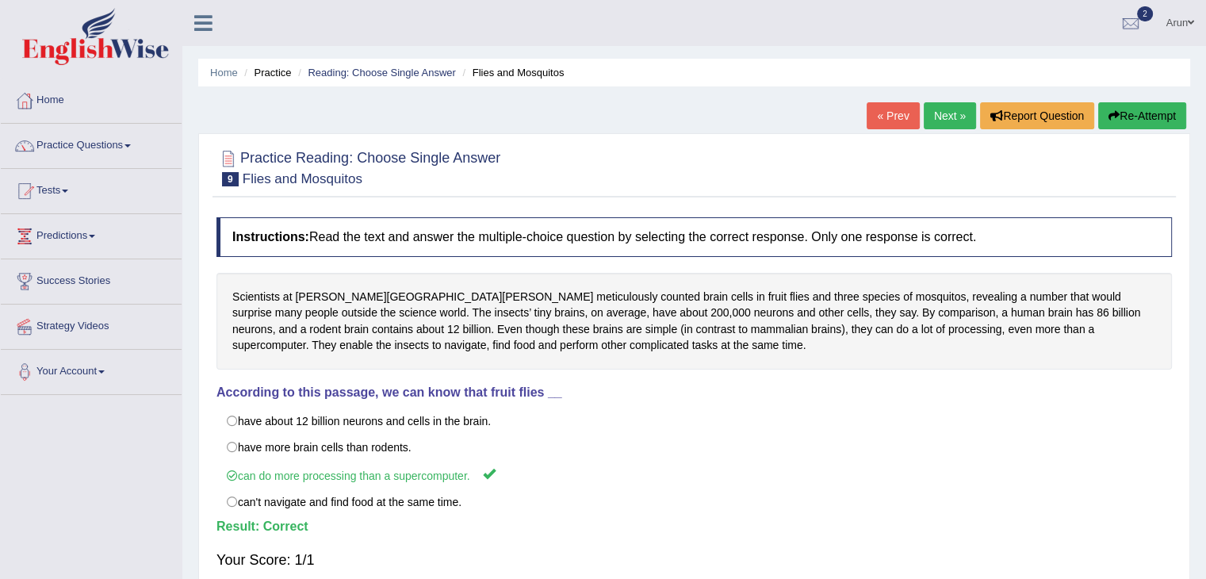
click at [880, 109] on link "« Prev" at bounding box center [892, 115] width 52 height 27
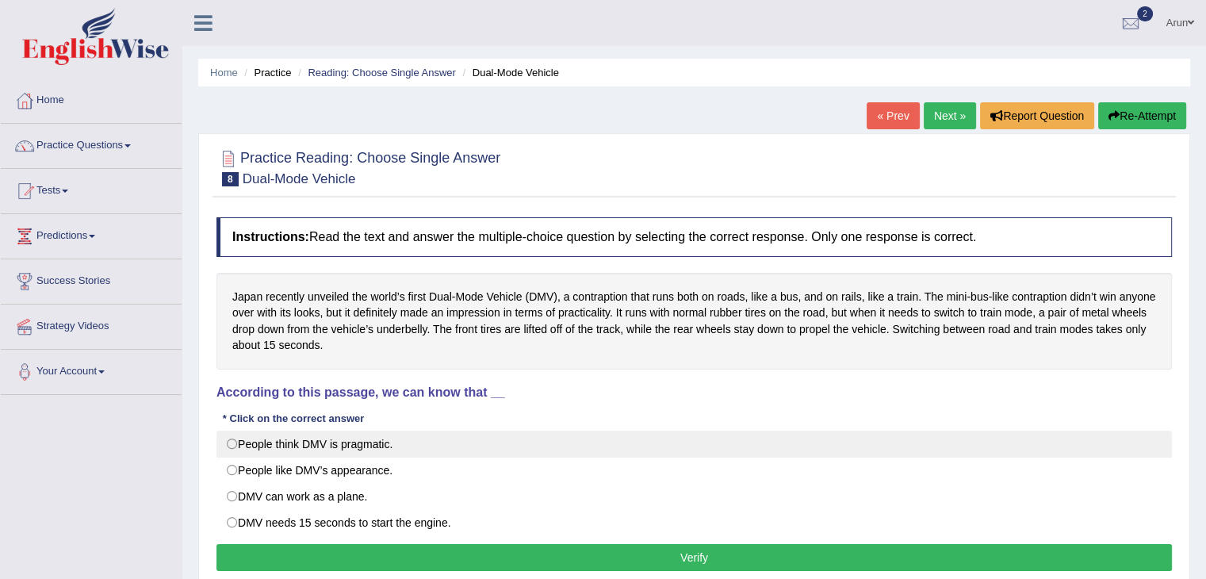
click at [485, 435] on label "People think DMV is pragmatic." at bounding box center [693, 443] width 955 height 27
radio input "true"
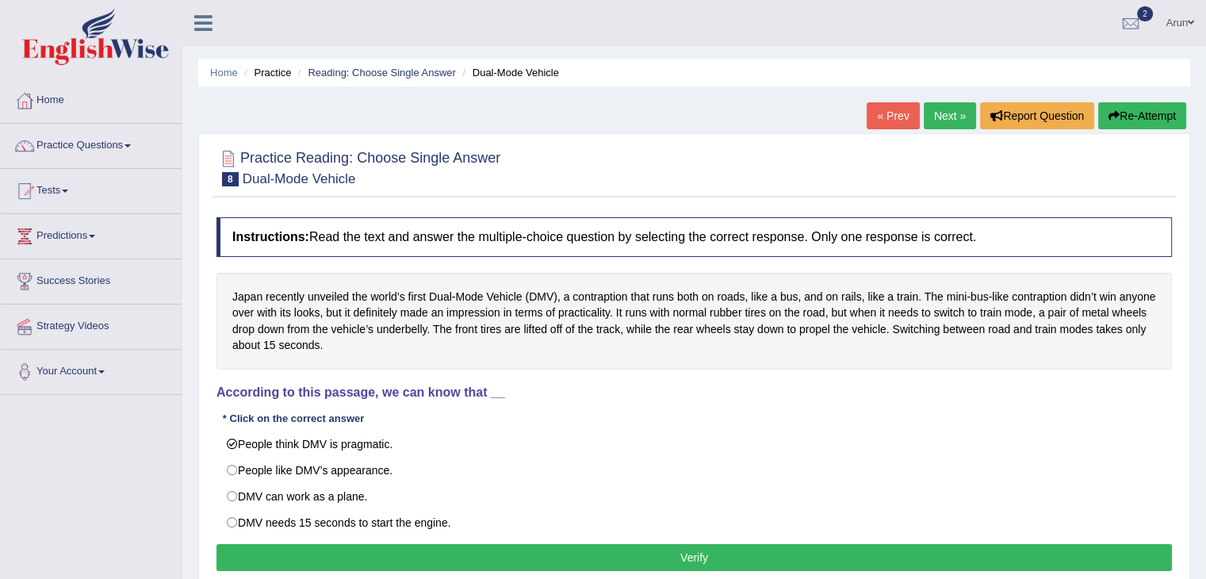
click at [450, 552] on button "Verify" at bounding box center [693, 557] width 955 height 27
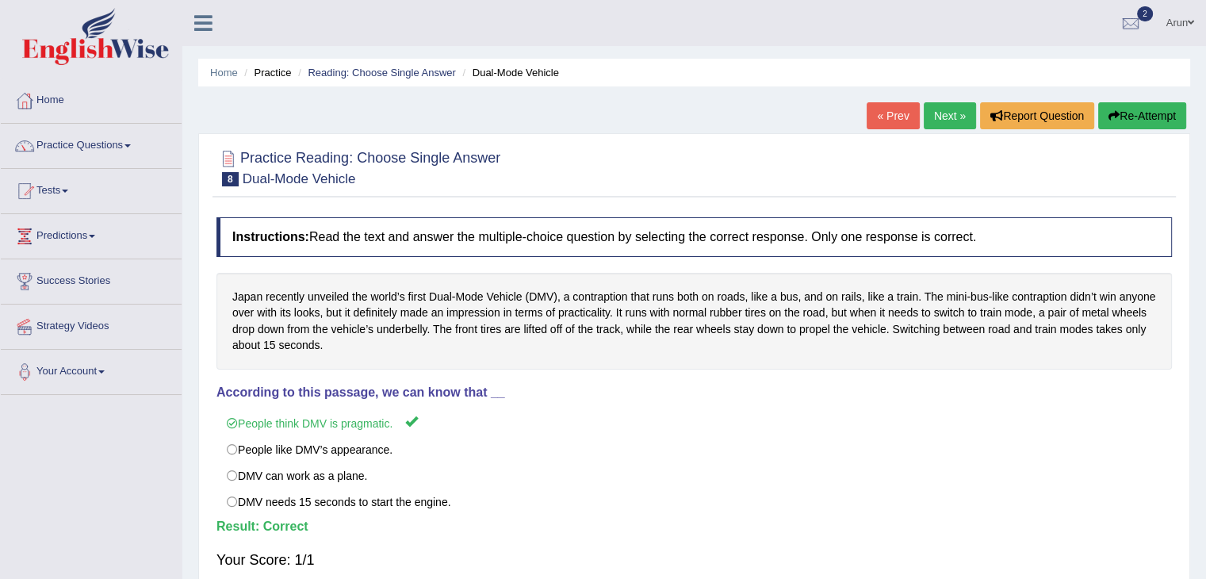
click at [891, 117] on link "« Prev" at bounding box center [892, 115] width 52 height 27
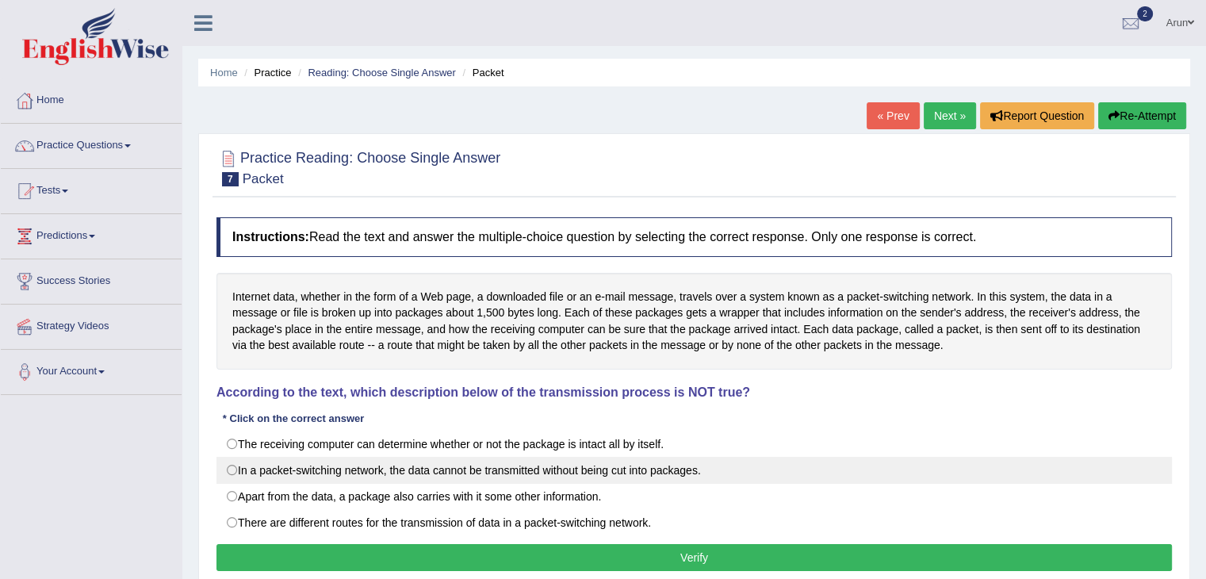
click at [564, 468] on label "In a packet-switching network, the data cannot be transmitted without being cut…" at bounding box center [693, 470] width 955 height 27
radio input "true"
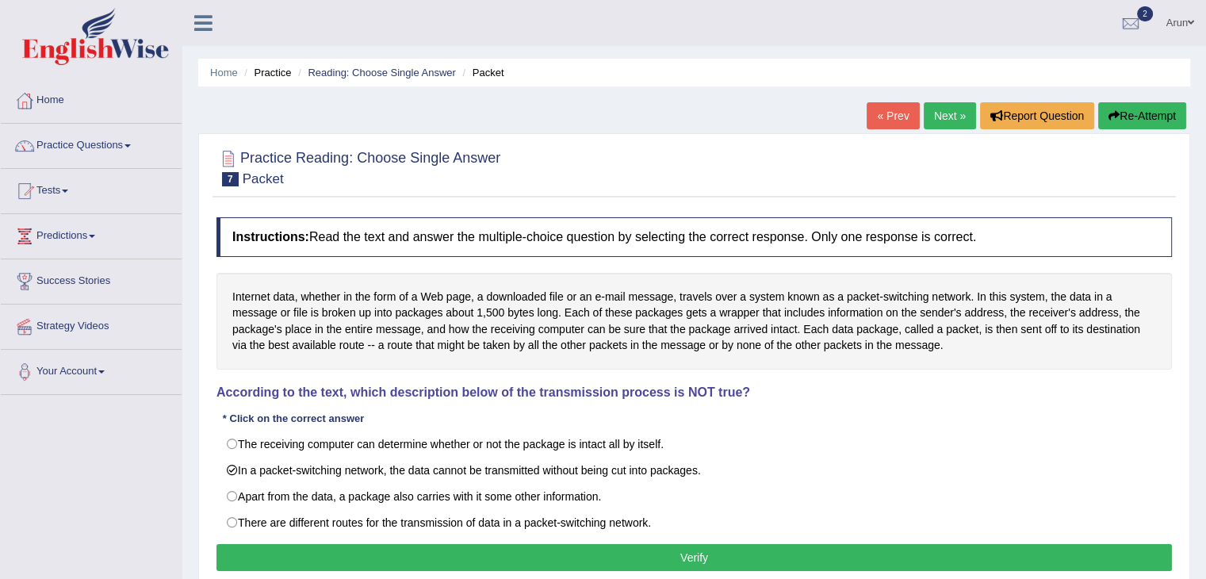
click at [558, 545] on button "Verify" at bounding box center [693, 557] width 955 height 27
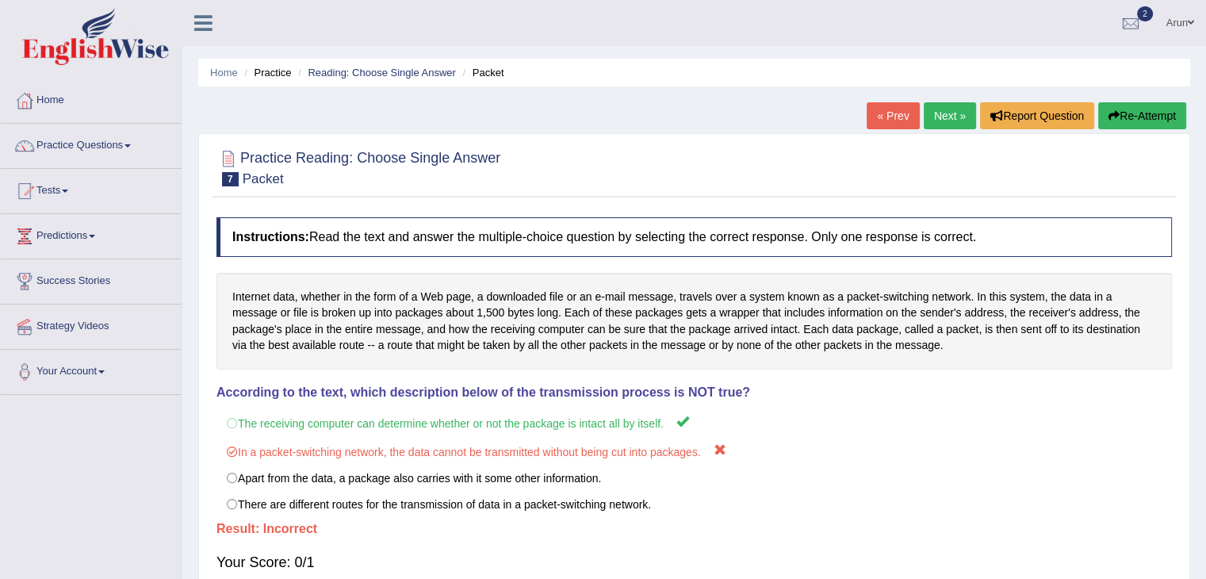
click at [886, 111] on link "« Prev" at bounding box center [892, 115] width 52 height 27
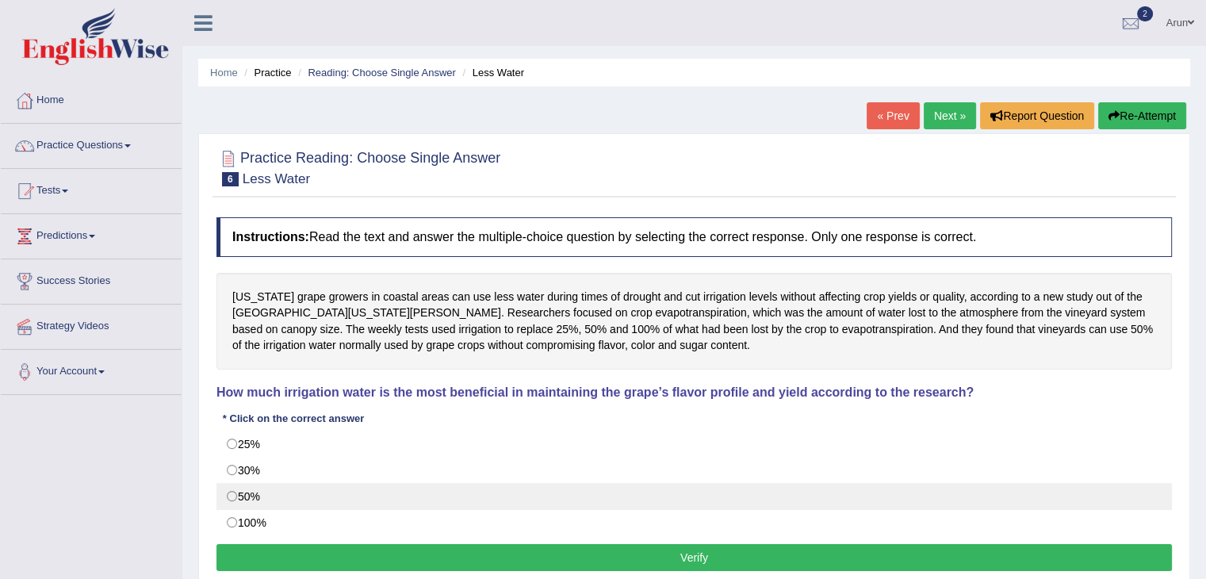
click at [393, 494] on label "50%" at bounding box center [693, 496] width 955 height 27
radio input "true"
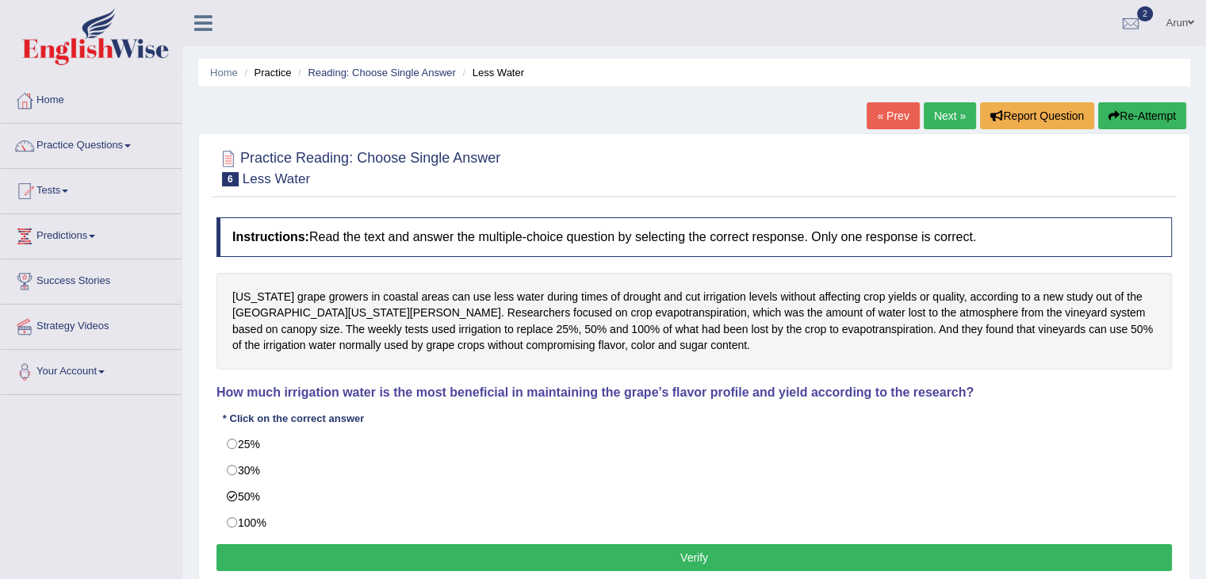
click at [422, 552] on button "Verify" at bounding box center [693, 557] width 955 height 27
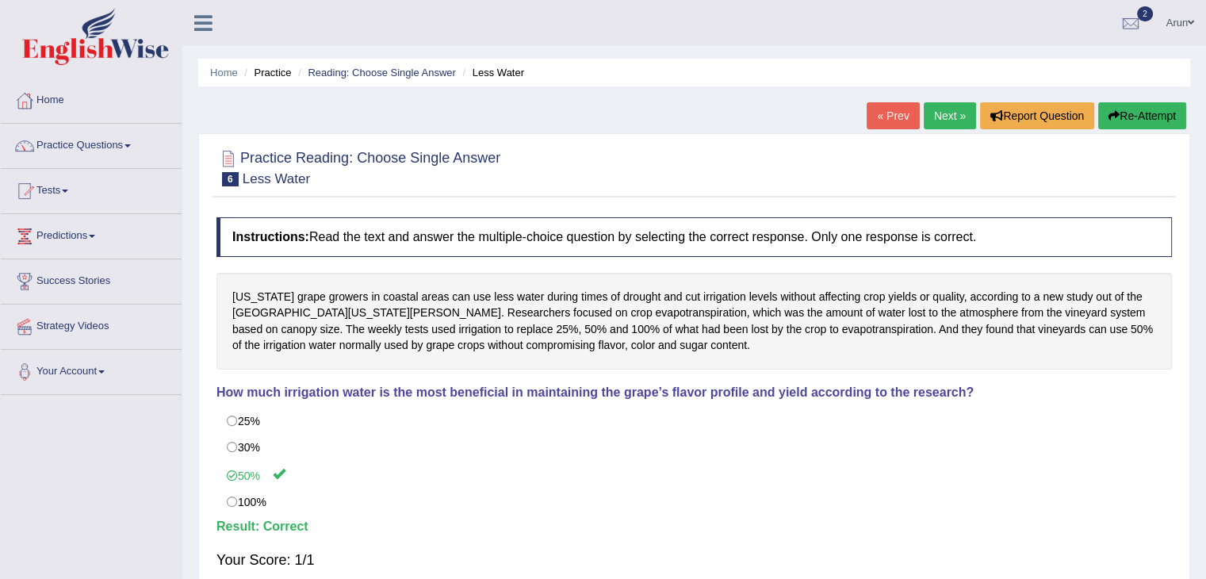
click at [877, 109] on link "« Prev" at bounding box center [892, 115] width 52 height 27
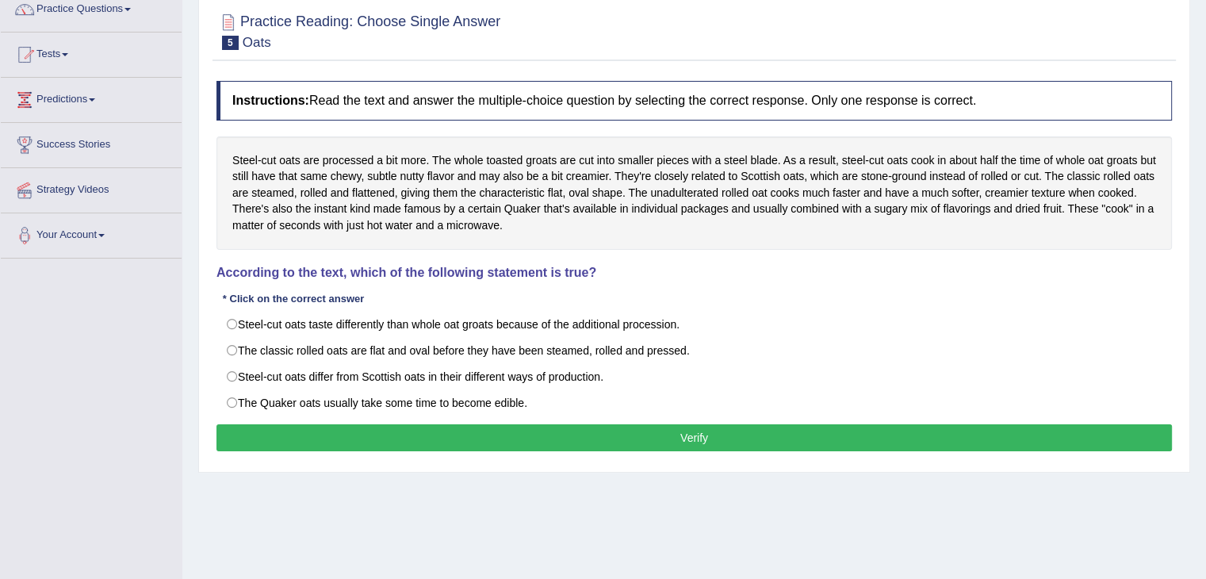
scroll to position [140, 0]
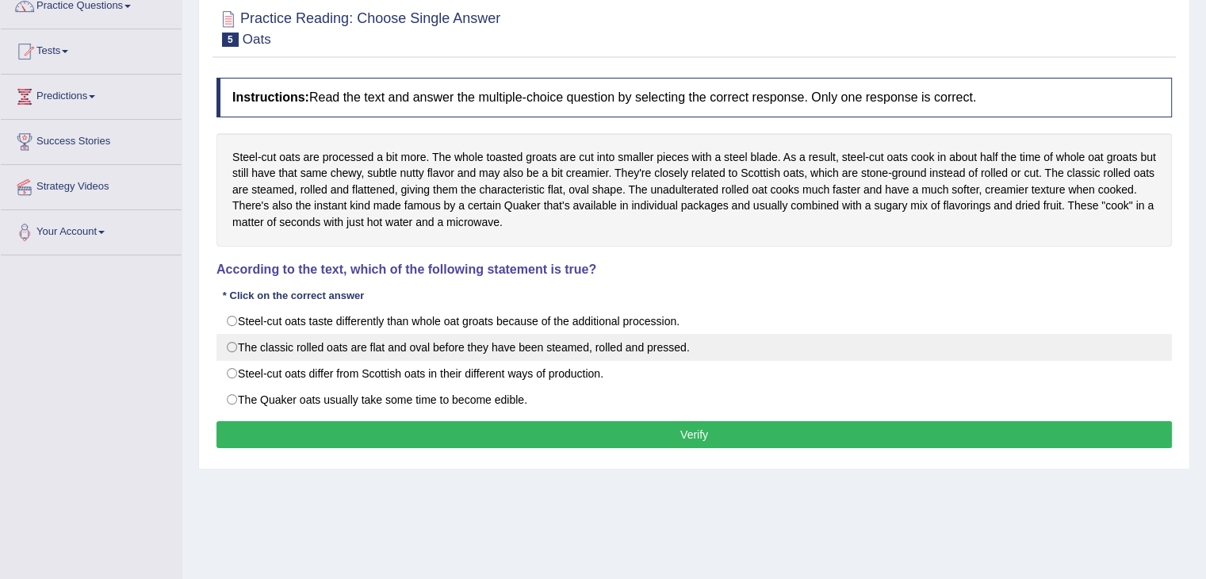
click at [591, 348] on label "The classic rolled oats are flat and oval before they have been steamed, rolled…" at bounding box center [693, 347] width 955 height 27
radio input "true"
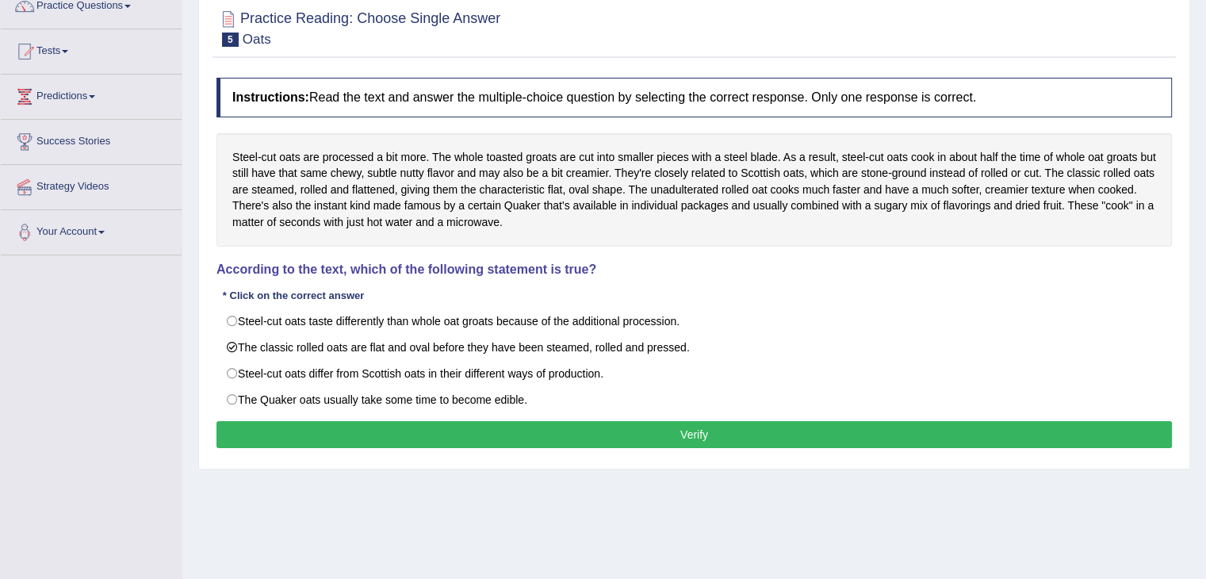
click at [571, 421] on button "Verify" at bounding box center [693, 434] width 955 height 27
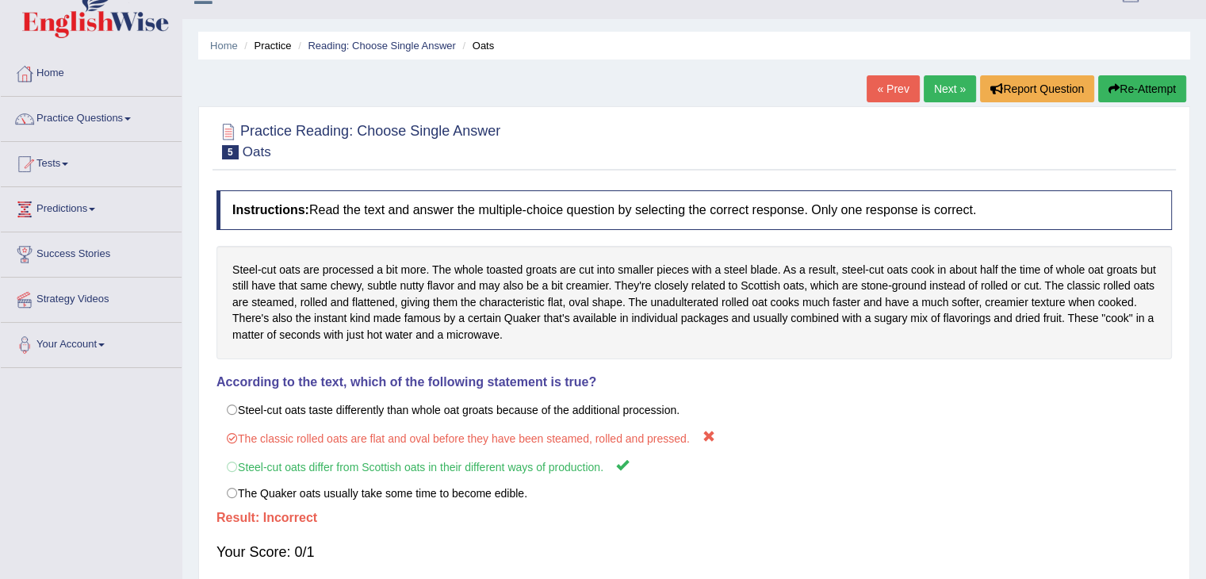
scroll to position [0, 0]
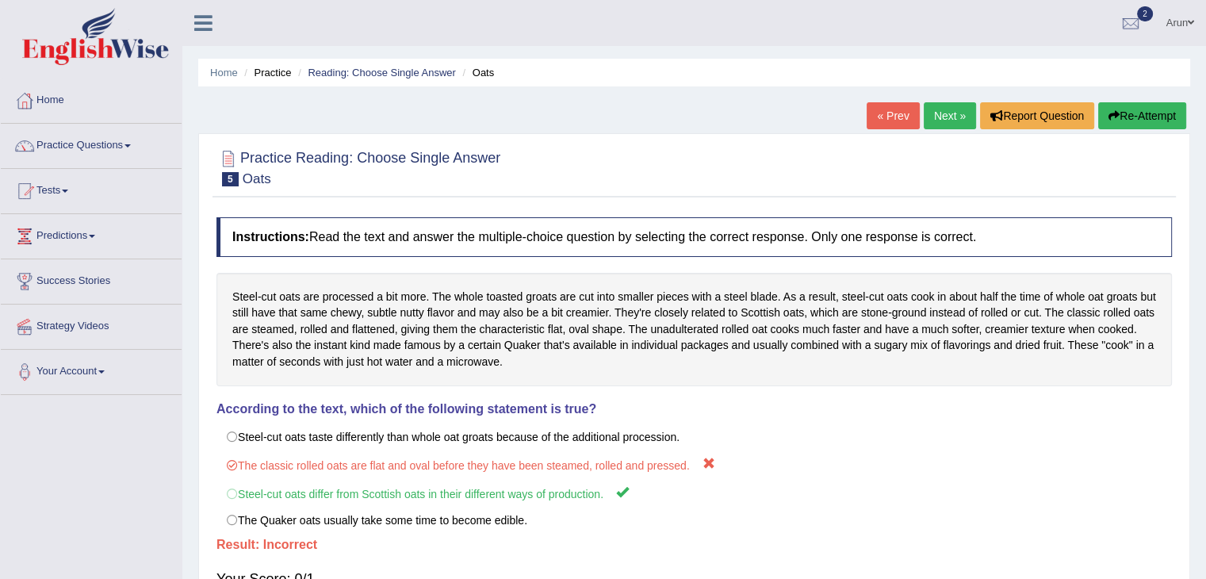
click at [873, 104] on link "« Prev" at bounding box center [892, 115] width 52 height 27
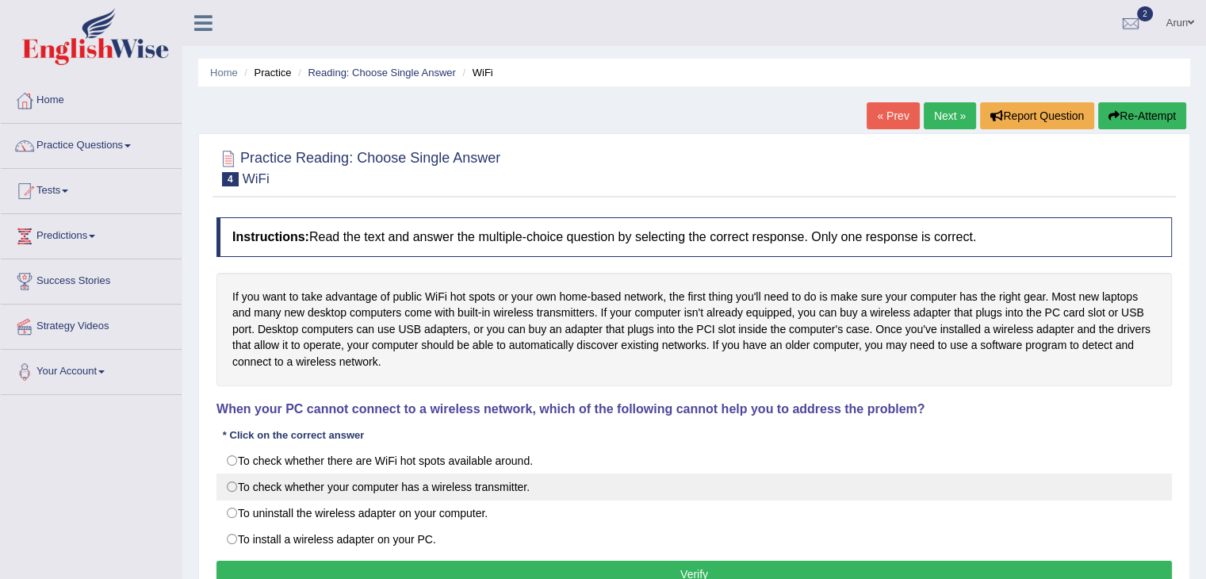
click at [520, 475] on label "To check whether your computer has a wireless transmitter." at bounding box center [693, 486] width 955 height 27
radio input "true"
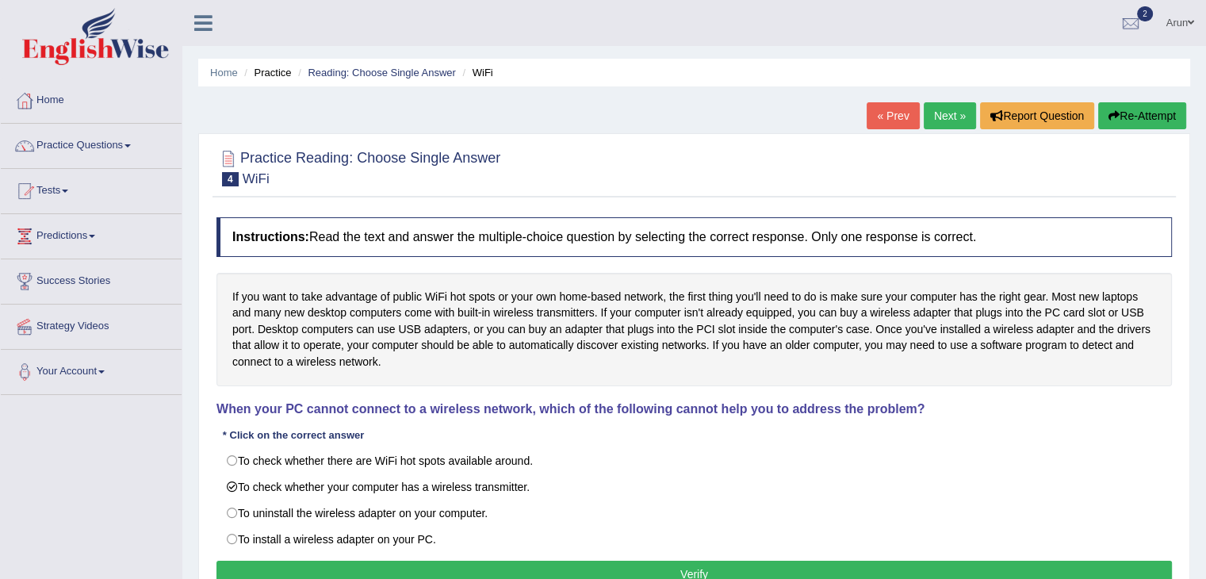
click at [536, 560] on button "Verify" at bounding box center [693, 573] width 955 height 27
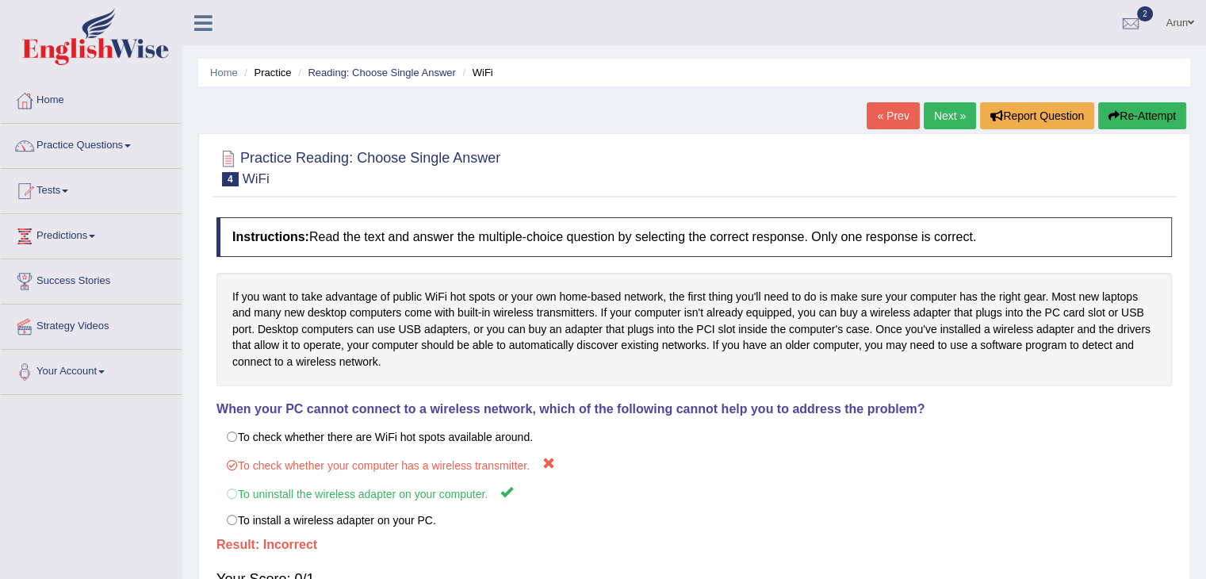
click at [886, 113] on link "« Prev" at bounding box center [892, 115] width 52 height 27
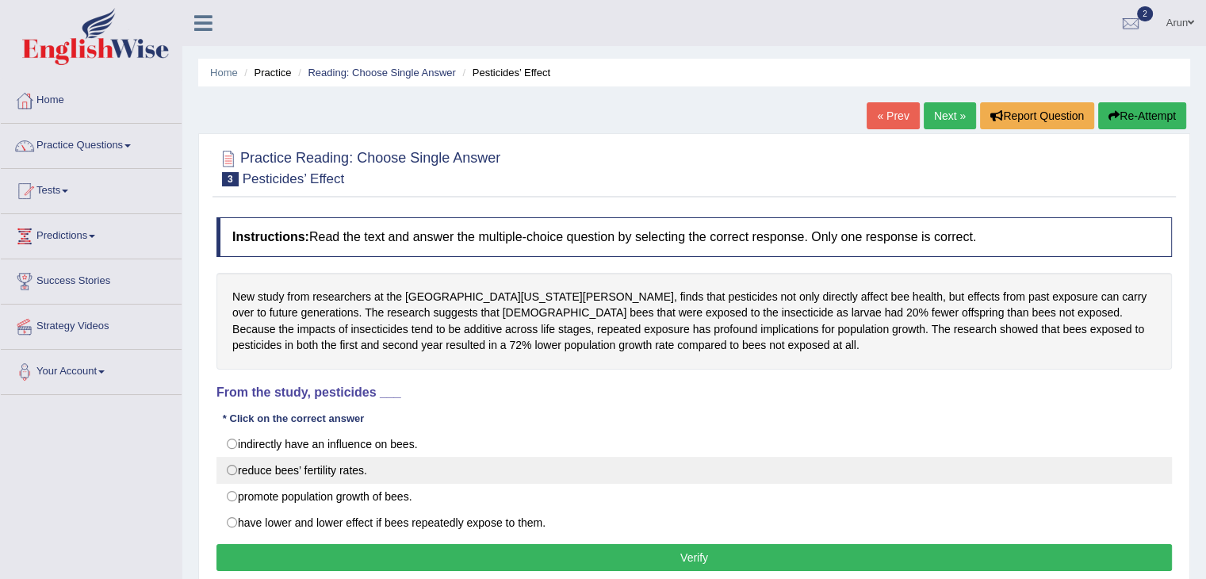
click at [424, 475] on label "reduce bees’ fertility rates." at bounding box center [693, 470] width 955 height 27
radio input "true"
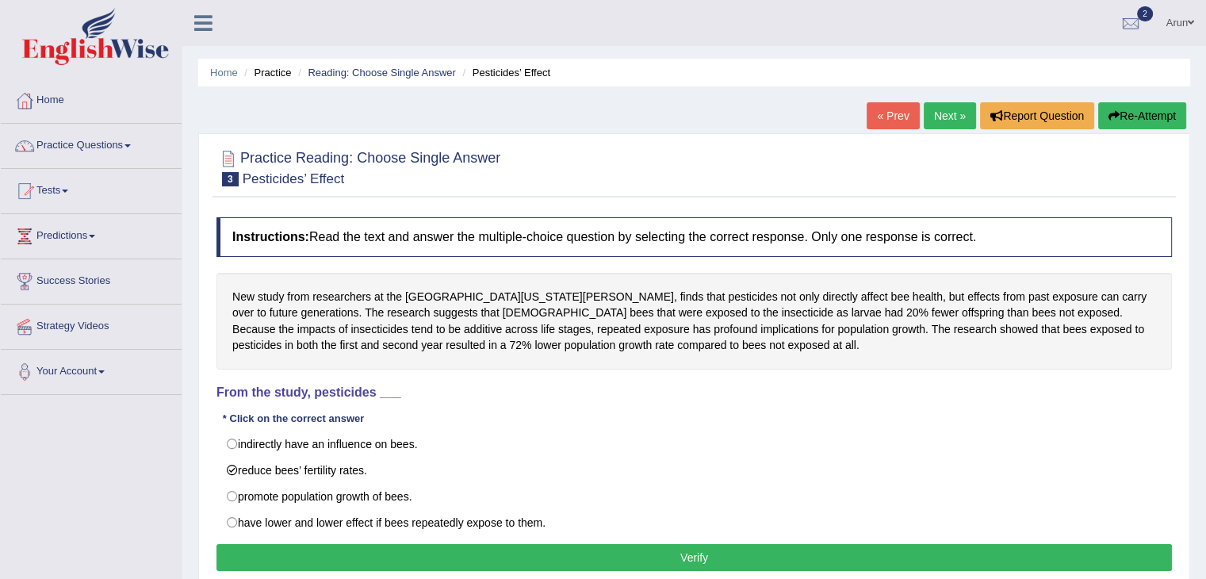
click at [441, 556] on button "Verify" at bounding box center [693, 557] width 955 height 27
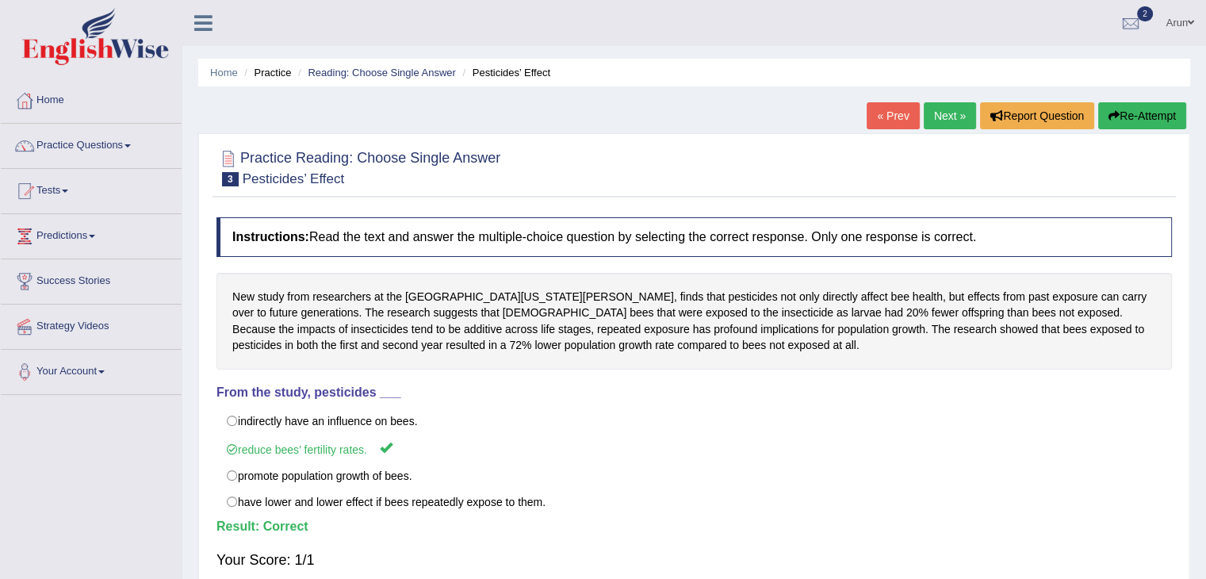
click at [868, 100] on div "Home Practice Reading: Choose Single Answer Pesticides’ Effect « Prev Next » Re…" at bounding box center [693, 396] width 1023 height 793
click at [888, 129] on div "« Prev Next » Report Question Re-Attempt" at bounding box center [1027, 117] width 323 height 31
click at [885, 113] on link "« Prev" at bounding box center [892, 115] width 52 height 27
